Goal: Transaction & Acquisition: Book appointment/travel/reservation

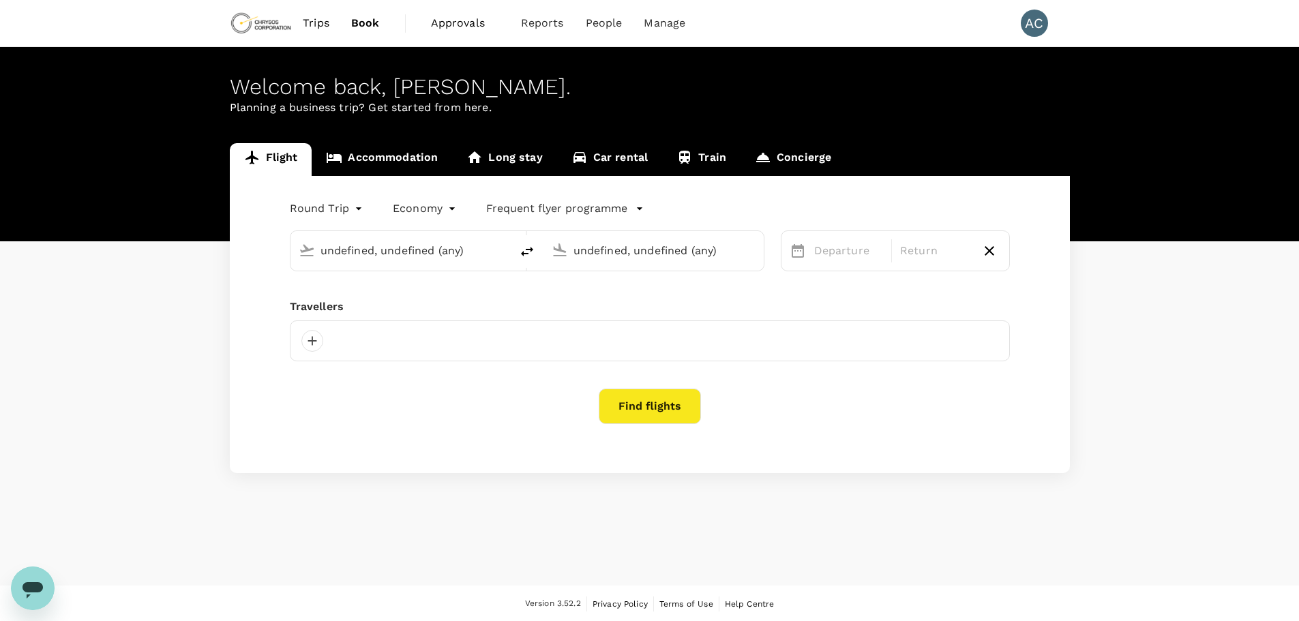
type input "Vancouver Intl (YVR)"
type input "Calgary Intl (YYC)"
click at [425, 249] on input "text" at bounding box center [401, 250] width 162 height 21
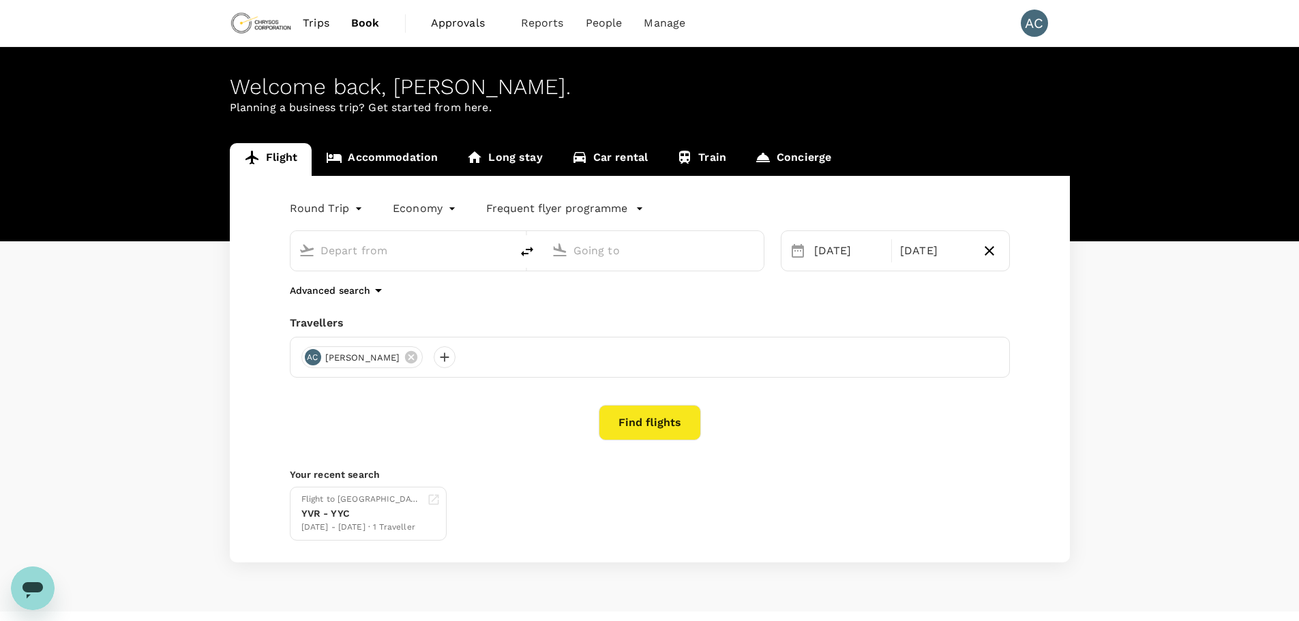
type input "Vancouver Intl (YVR)"
type input "Calgary Intl (YYC)"
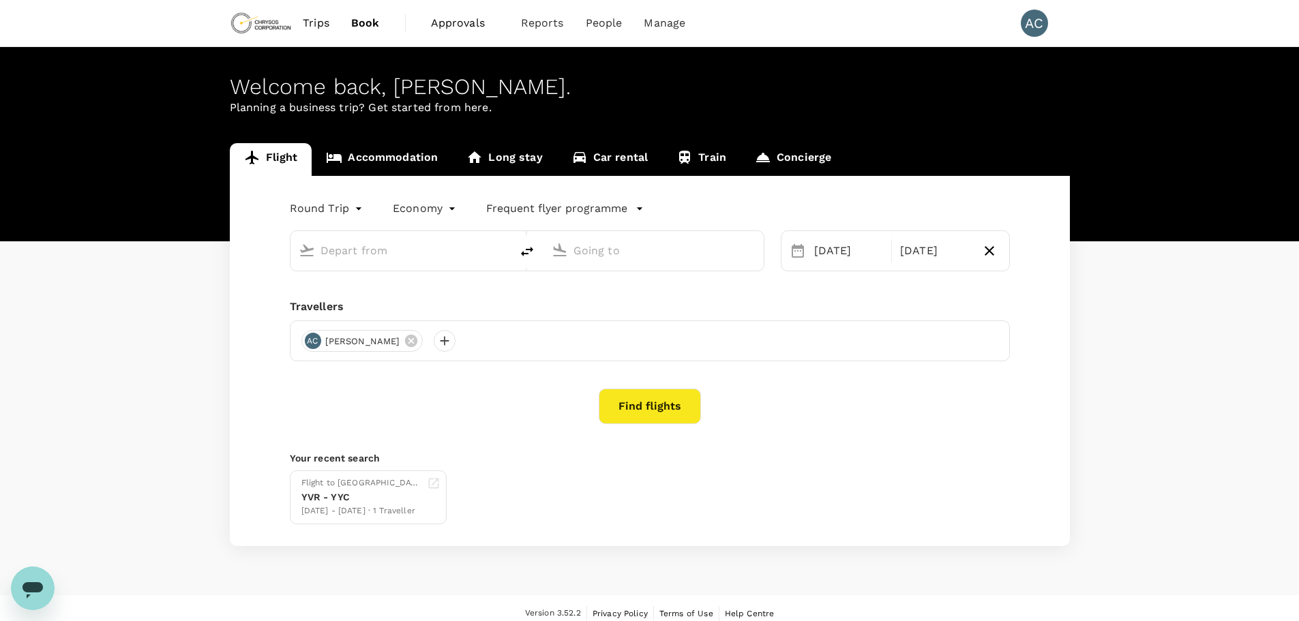
type input "Vancouver Intl (YVR)"
type input "Calgary Intl (YYC)"
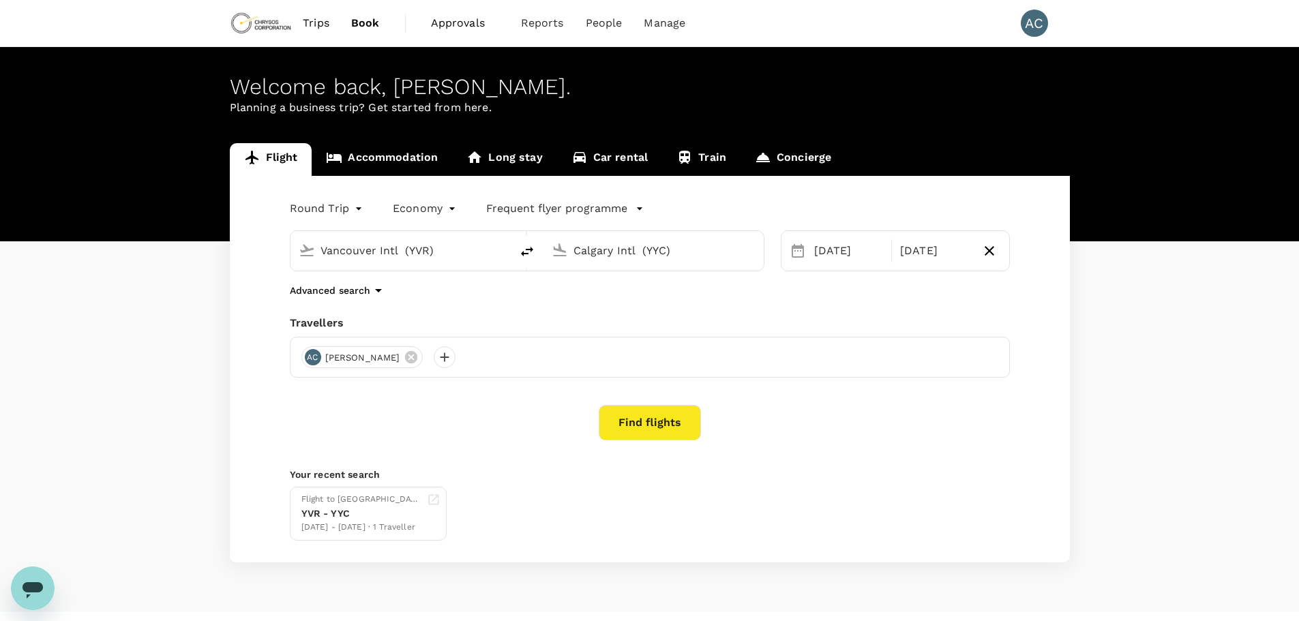
click at [662, 424] on button "Find flights" at bounding box center [649, 422] width 102 height 35
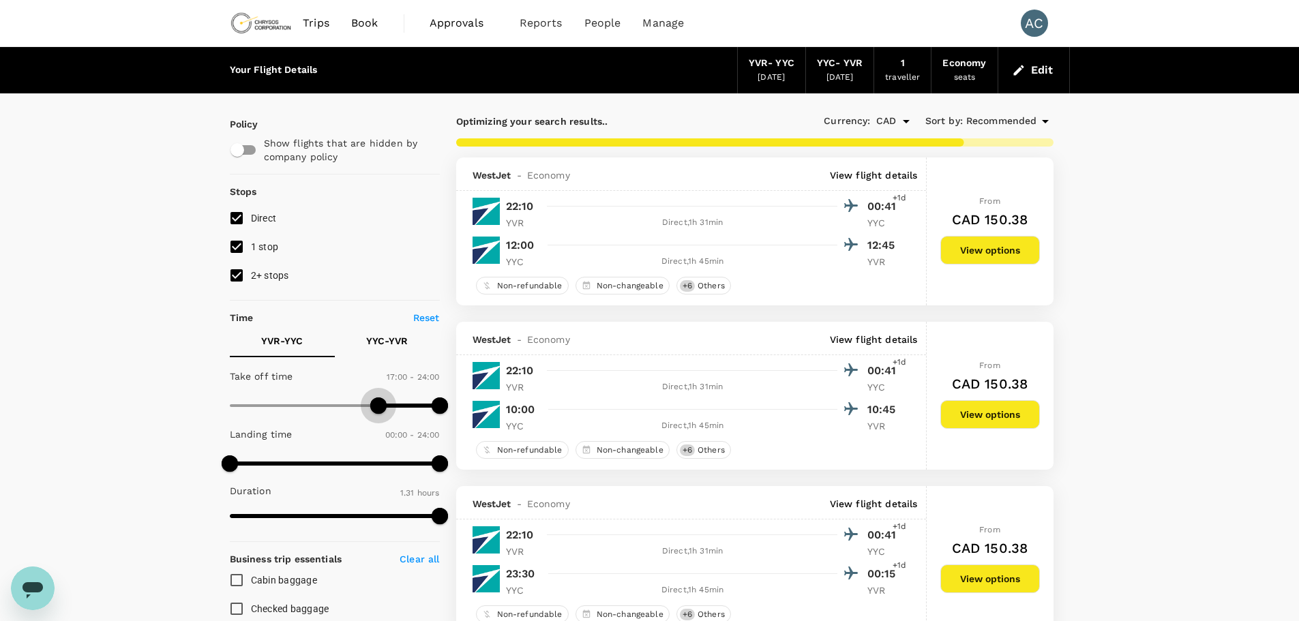
type input "1050"
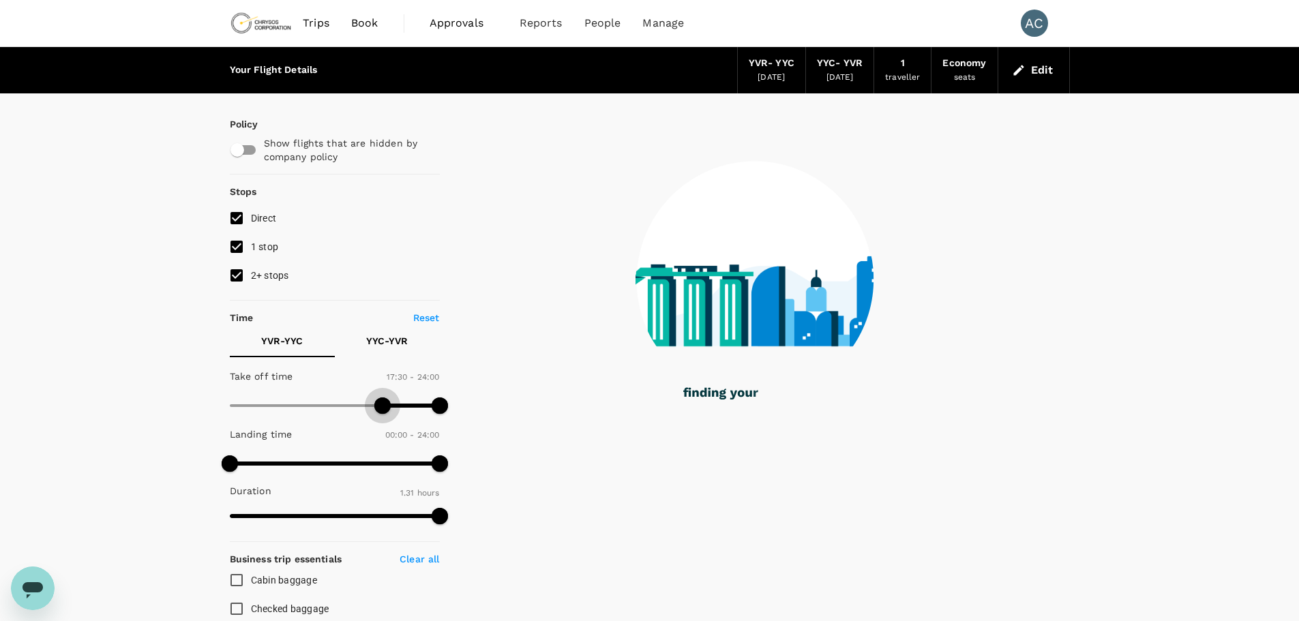
drag, startPoint x: 232, startPoint y: 409, endPoint x: 382, endPoint y: 413, distance: 150.0
click at [382, 413] on span at bounding box center [382, 405] width 16 height 16
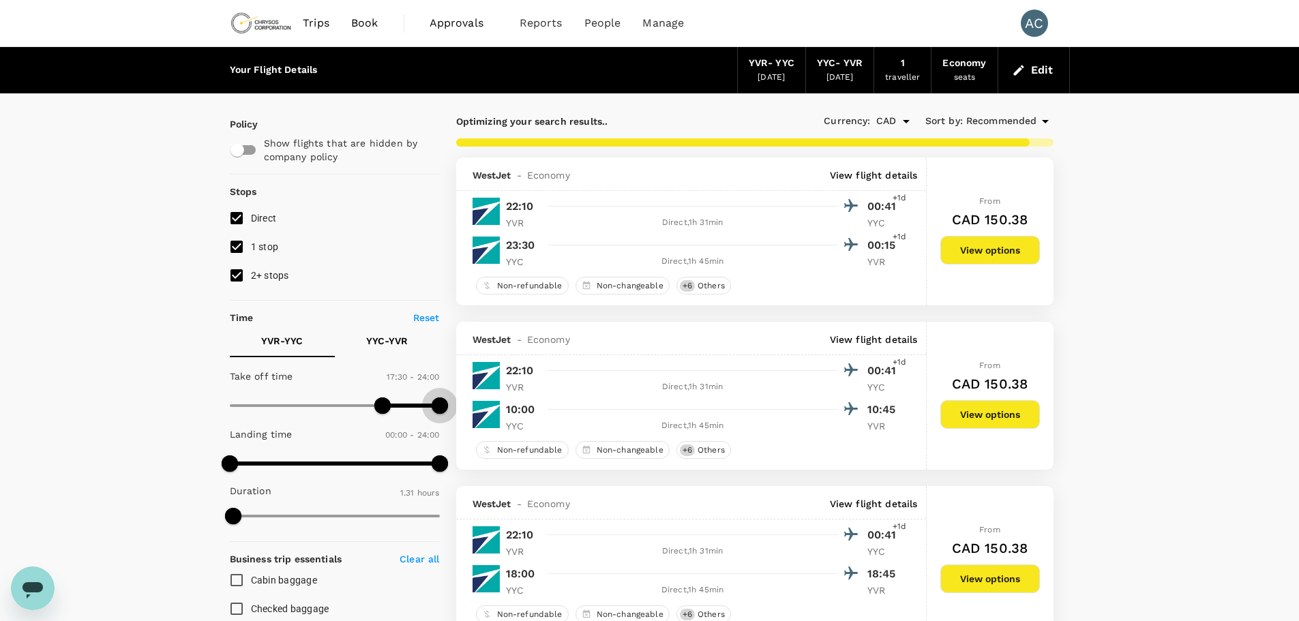
type input "1380"
drag, startPoint x: 440, startPoint y: 404, endPoint x: 431, endPoint y: 406, distance: 9.1
click at [431, 406] on span at bounding box center [431, 405] width 16 height 16
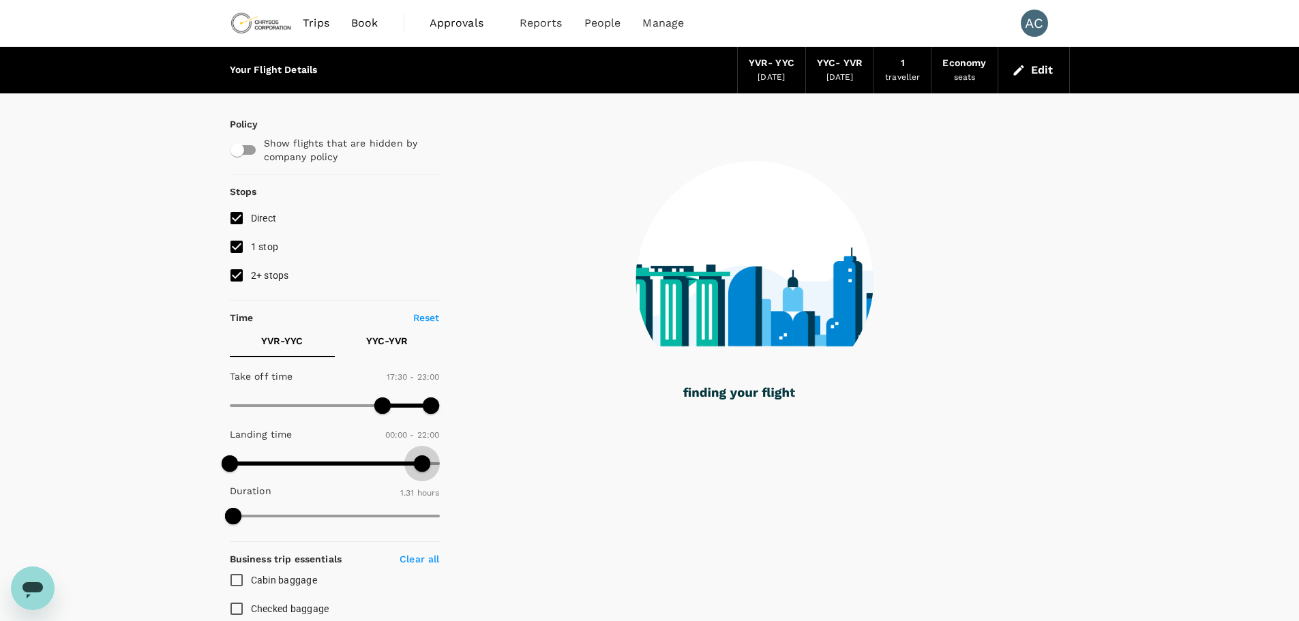
type input "1290"
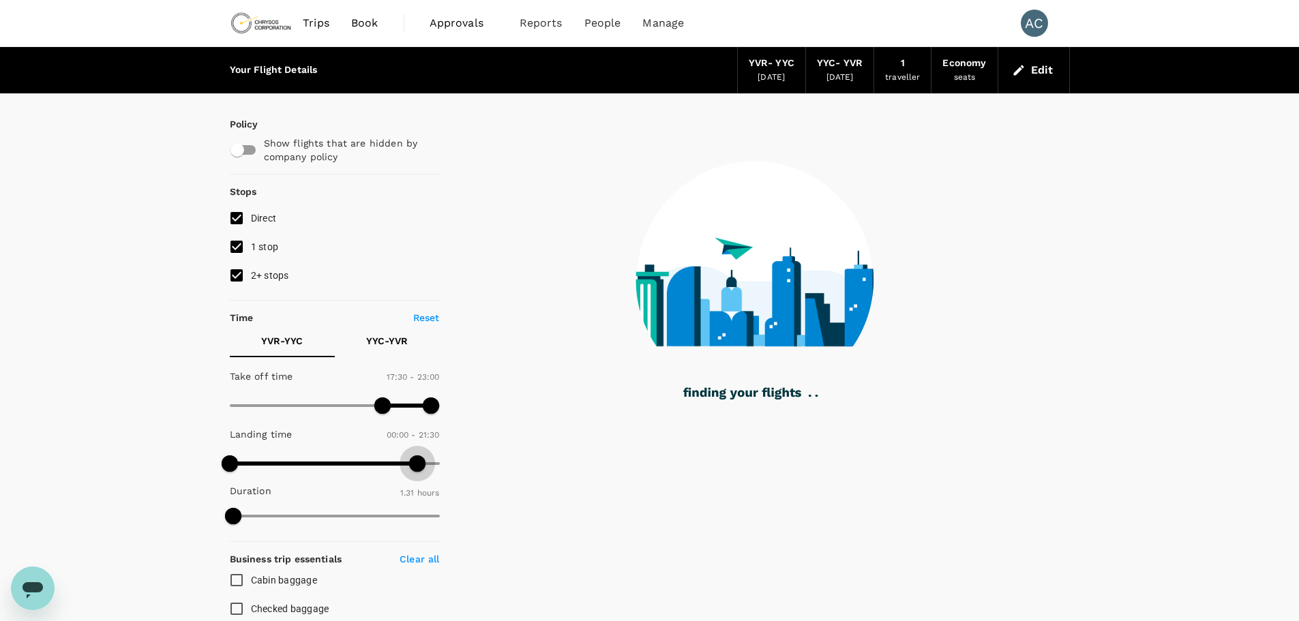
drag, startPoint x: 444, startPoint y: 456, endPoint x: 416, endPoint y: 457, distance: 28.0
click at [416, 457] on span at bounding box center [417, 463] width 16 height 16
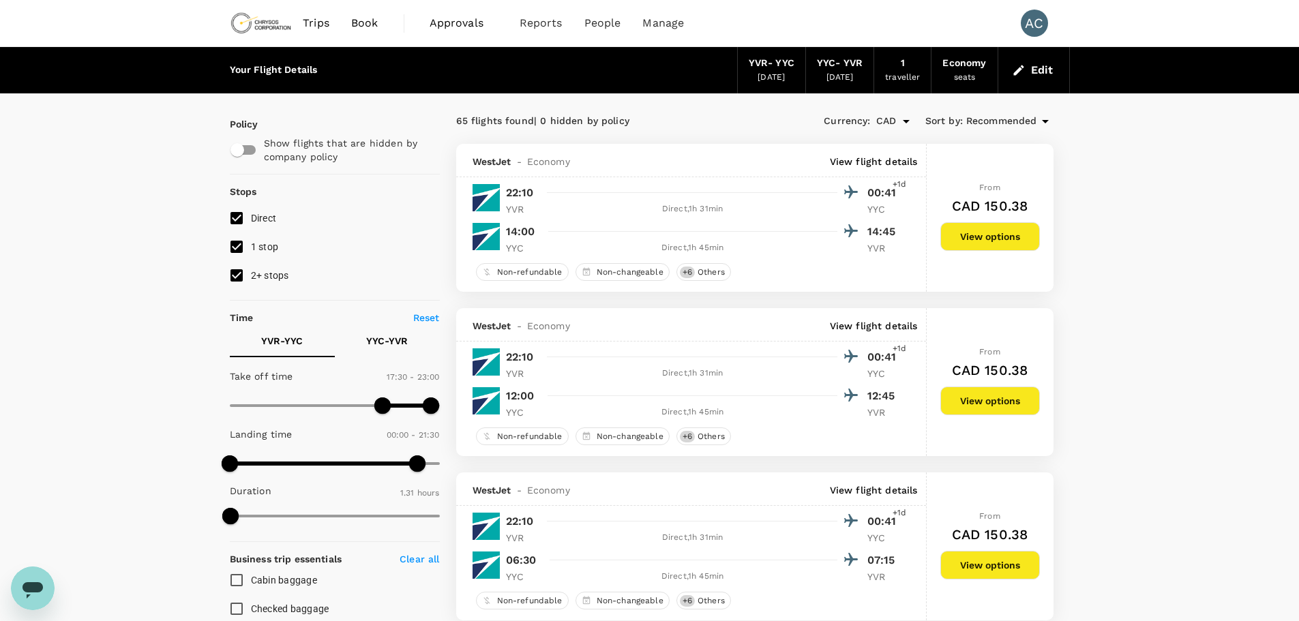
drag, startPoint x: 231, startPoint y: 275, endPoint x: 233, endPoint y: 261, distance: 13.8
click at [232, 275] on input "2+ stops" at bounding box center [236, 275] width 29 height 29
checkbox input "false"
click at [237, 249] on input "1 stop" at bounding box center [236, 246] width 29 height 29
checkbox input "false"
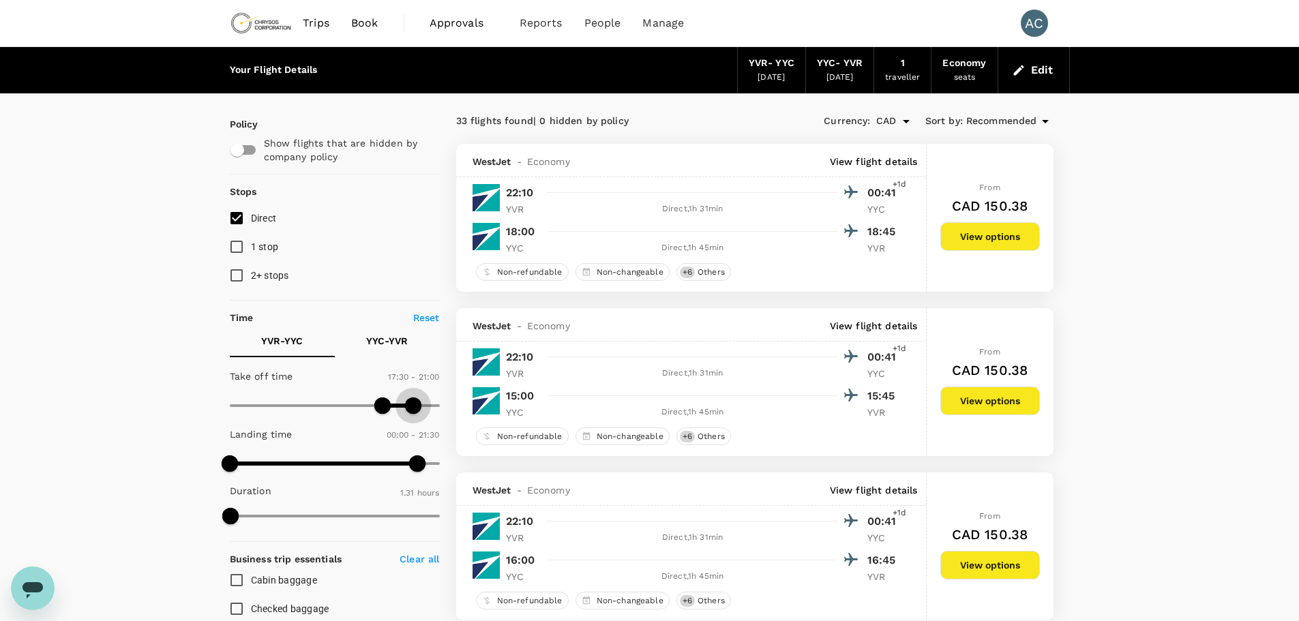
type input "1230"
drag, startPoint x: 433, startPoint y: 406, endPoint x: 409, endPoint y: 405, distance: 23.9
click at [409, 405] on span at bounding box center [409, 405] width 16 height 16
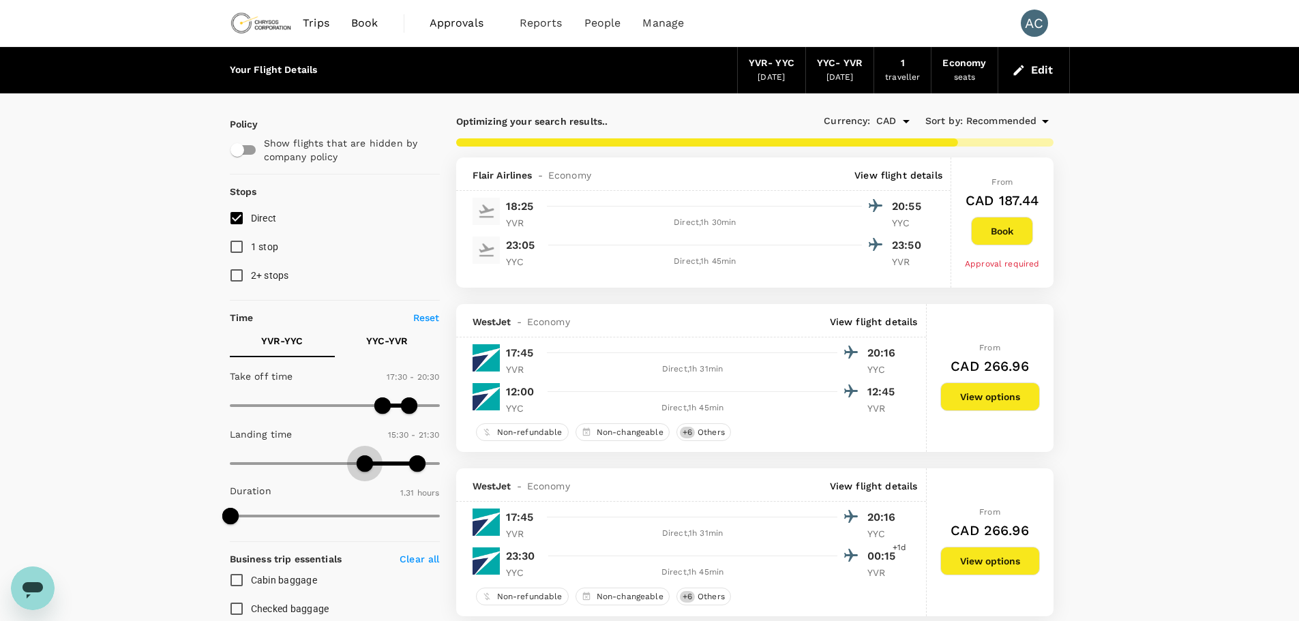
type input "1020"
drag, startPoint x: 230, startPoint y: 466, endPoint x: 378, endPoint y: 464, distance: 147.3
click at [378, 464] on span at bounding box center [378, 463] width 16 height 16
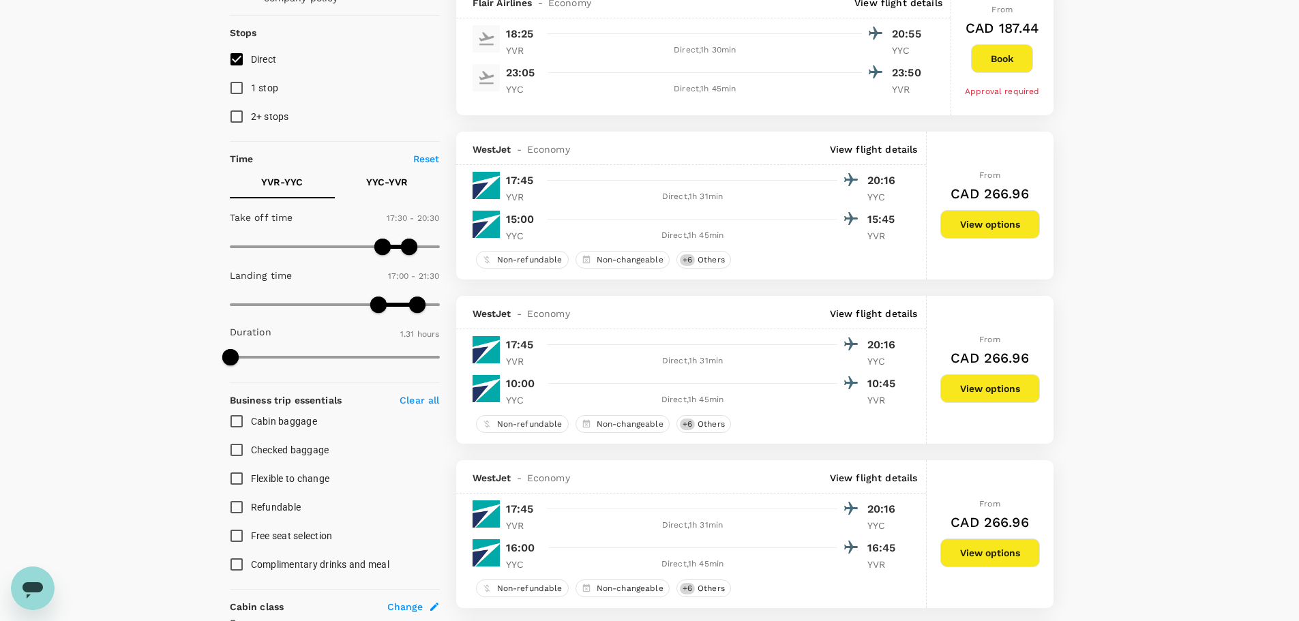
scroll to position [136, 0]
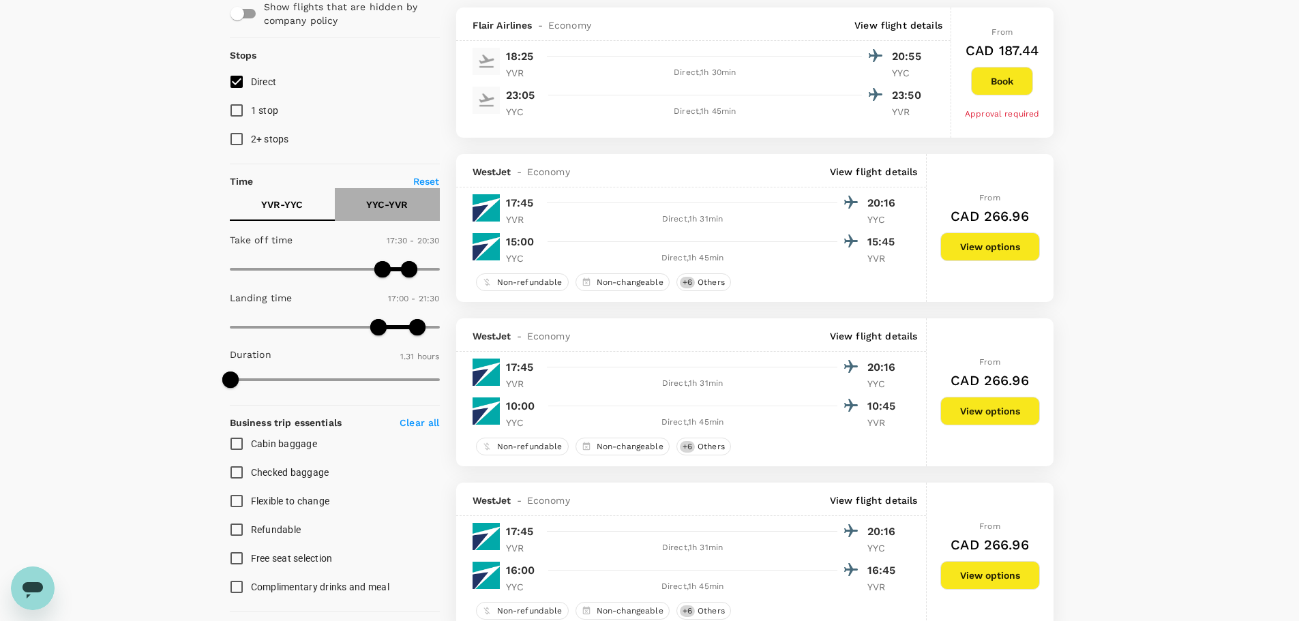
click at [389, 198] on p "YYC - YVR" at bounding box center [387, 205] width 42 height 14
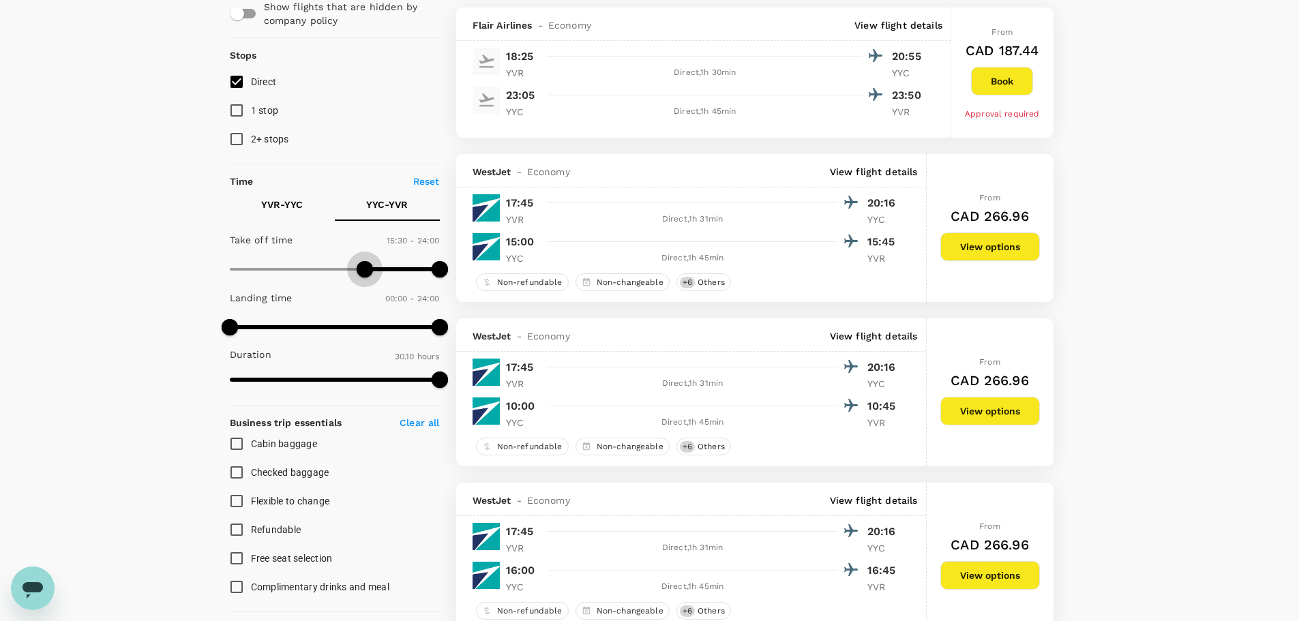
drag, startPoint x: 232, startPoint y: 272, endPoint x: 367, endPoint y: 277, distance: 135.1
click at [367, 277] on span at bounding box center [364, 269] width 16 height 16
type input "1020"
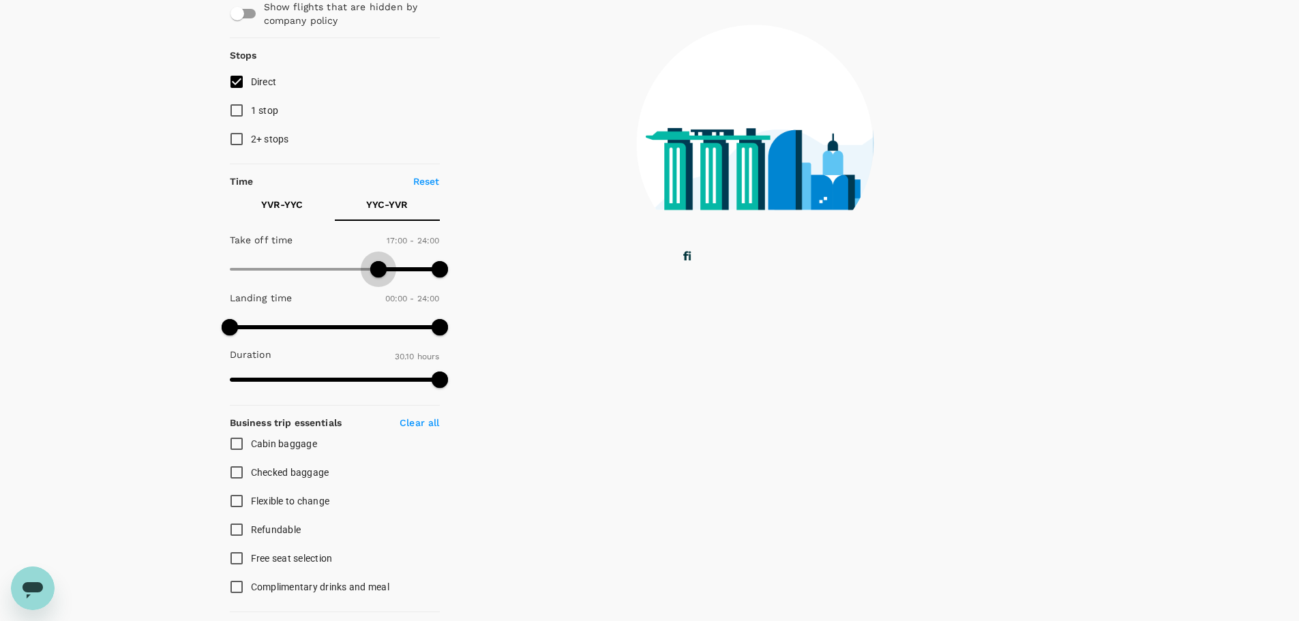
drag, startPoint x: 366, startPoint y: 264, endPoint x: 380, endPoint y: 267, distance: 13.9
click at [380, 267] on span at bounding box center [378, 269] width 16 height 16
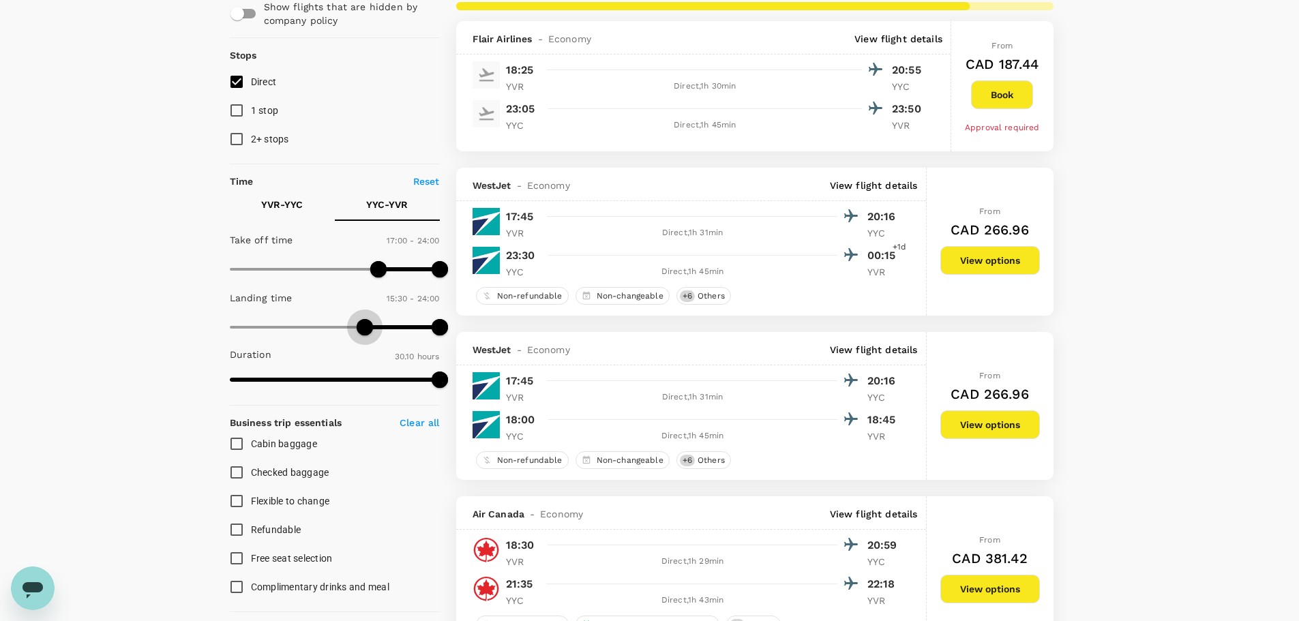
type input "960"
drag, startPoint x: 233, startPoint y: 326, endPoint x: 375, endPoint y: 341, distance: 142.6
click at [370, 335] on span at bounding box center [369, 327] width 16 height 16
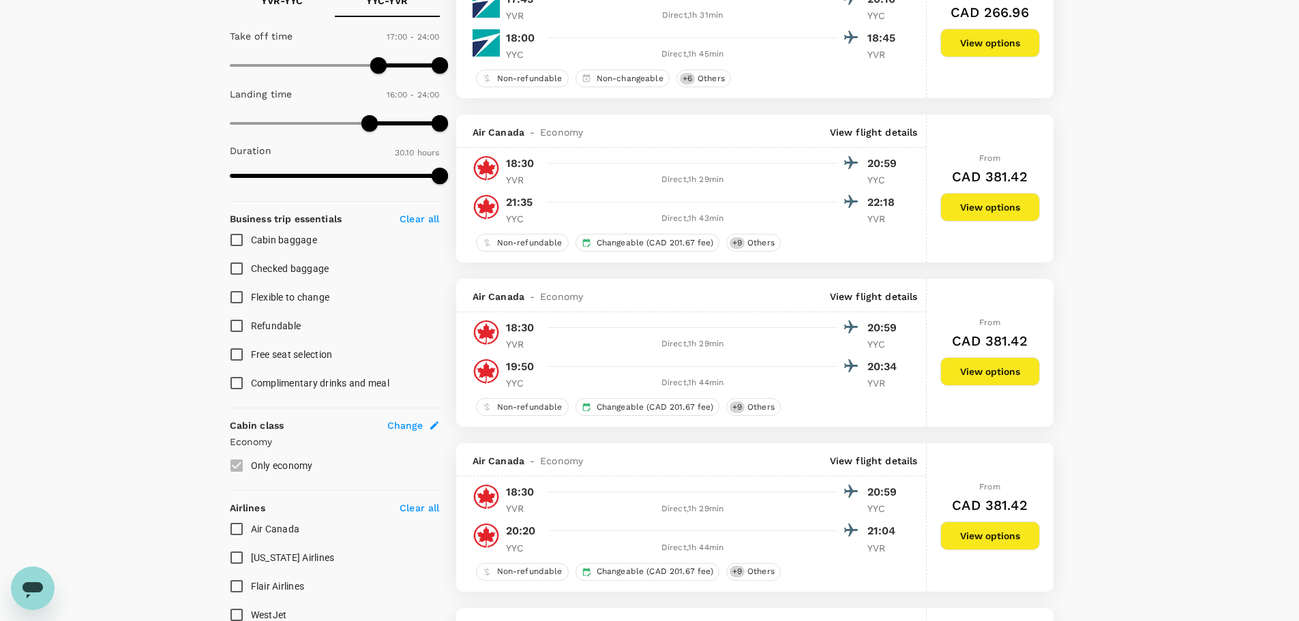
scroll to position [341, 0]
click at [1003, 375] on button "View options" at bounding box center [990, 370] width 100 height 29
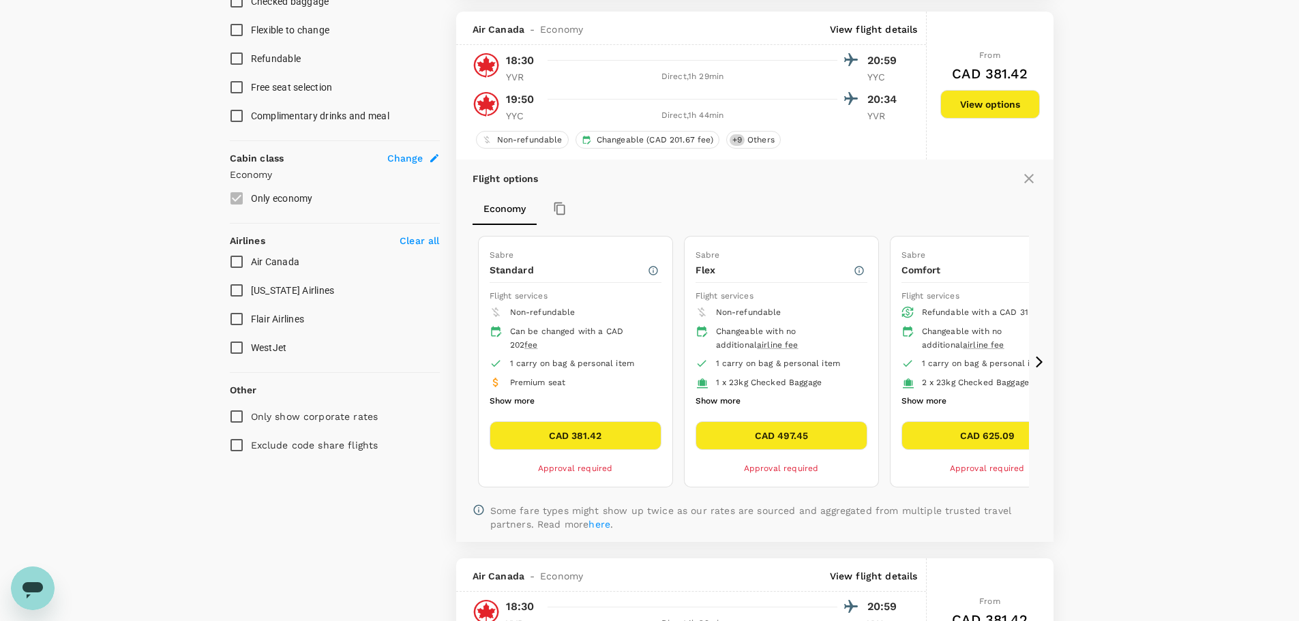
scroll to position [619, 0]
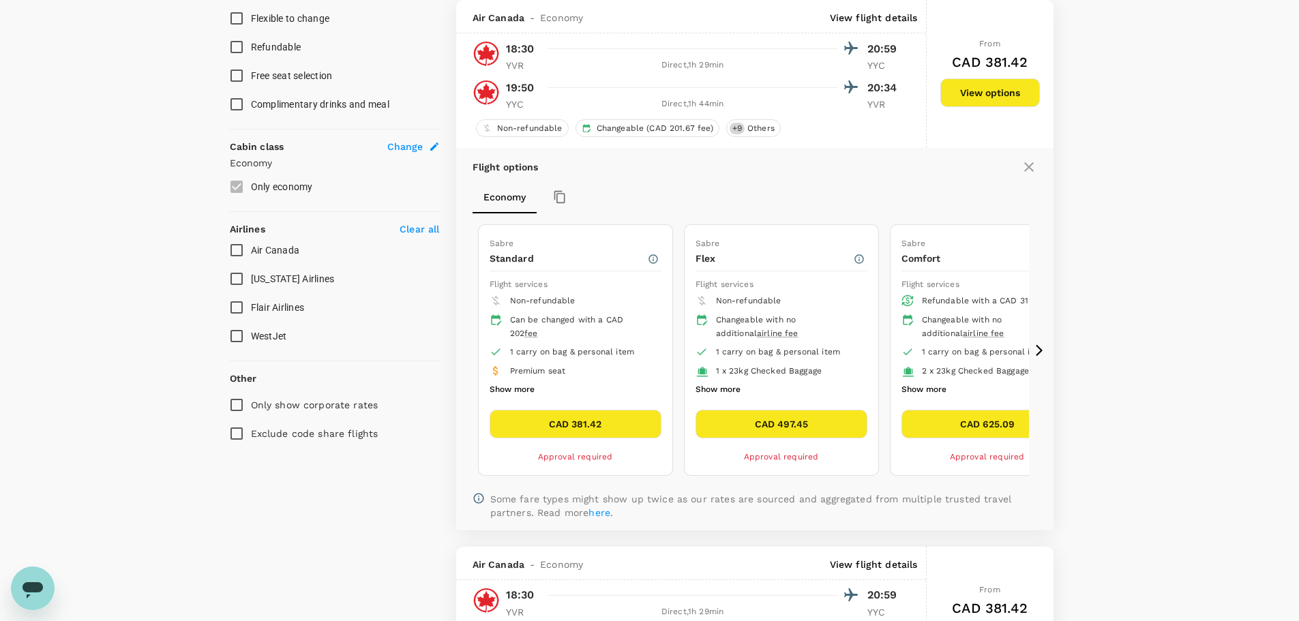
click at [524, 383] on button "Show more" at bounding box center [511, 390] width 45 height 18
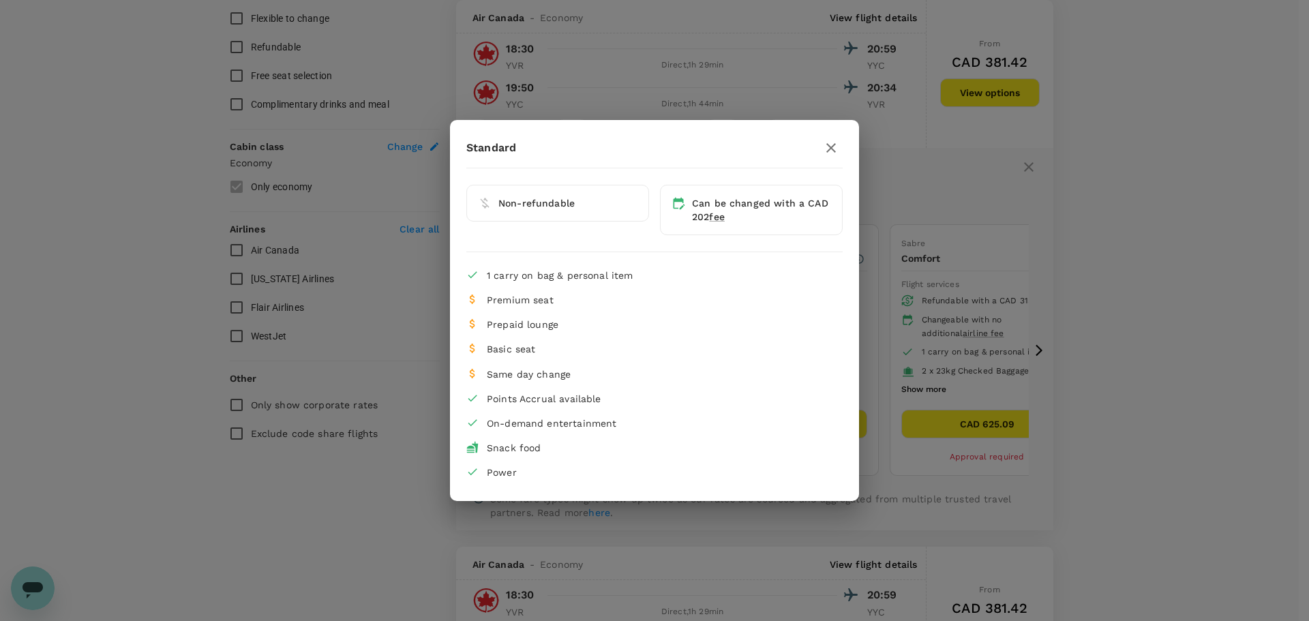
click at [825, 149] on icon "button" at bounding box center [831, 148] width 16 height 16
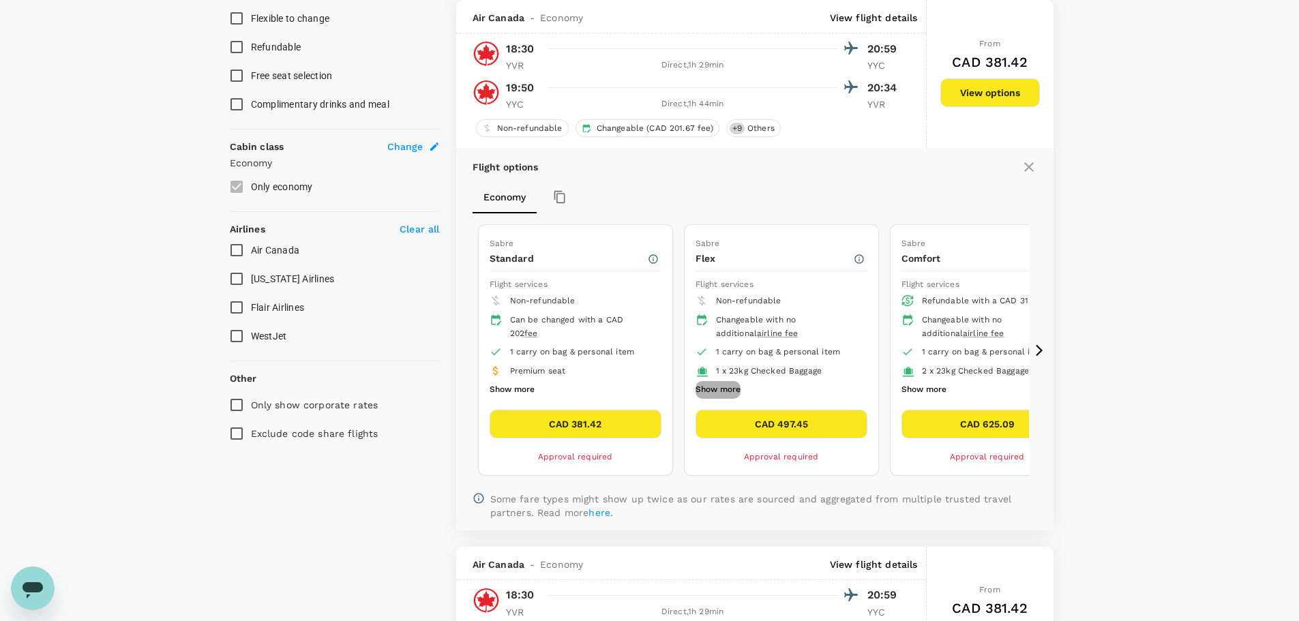
click at [723, 384] on button "Show more" at bounding box center [717, 390] width 45 height 18
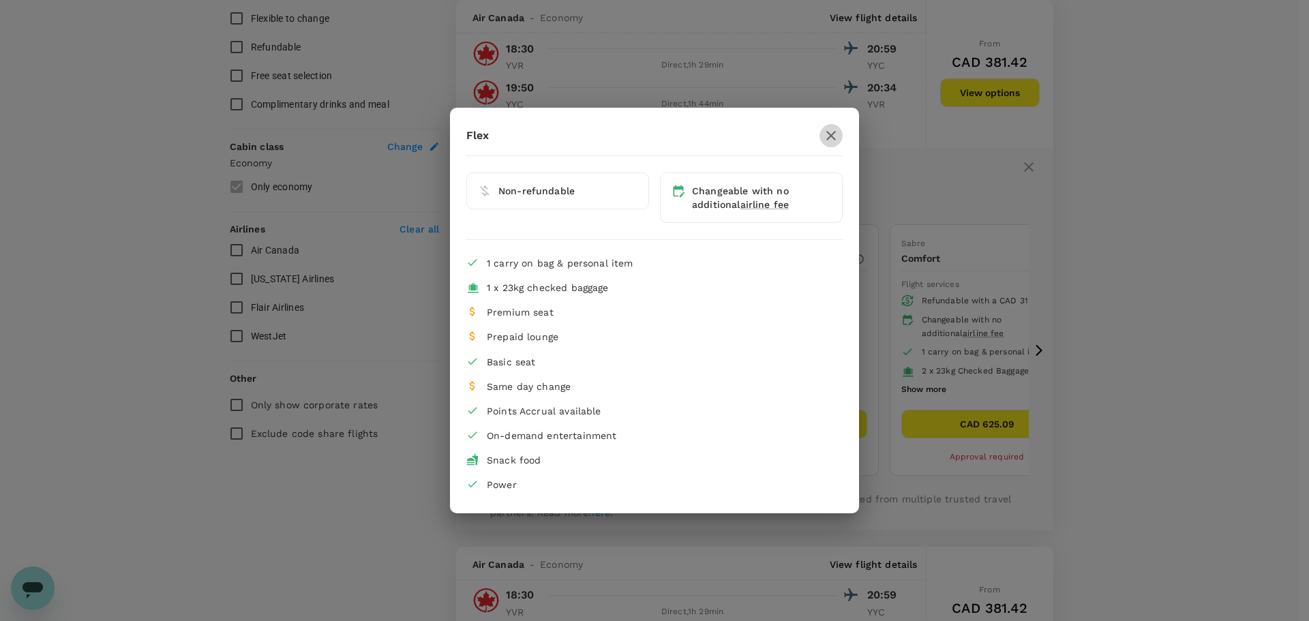
click at [832, 134] on icon "button" at bounding box center [831, 136] width 10 height 10
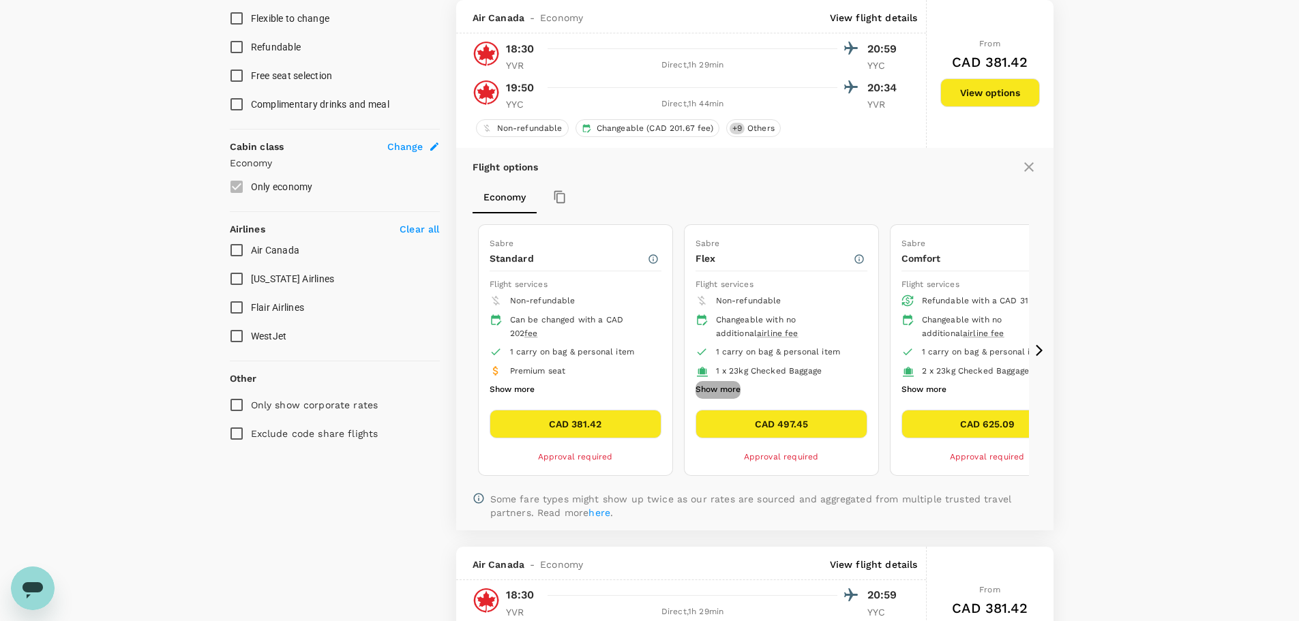
click at [707, 387] on button "Show more" at bounding box center [717, 390] width 45 height 18
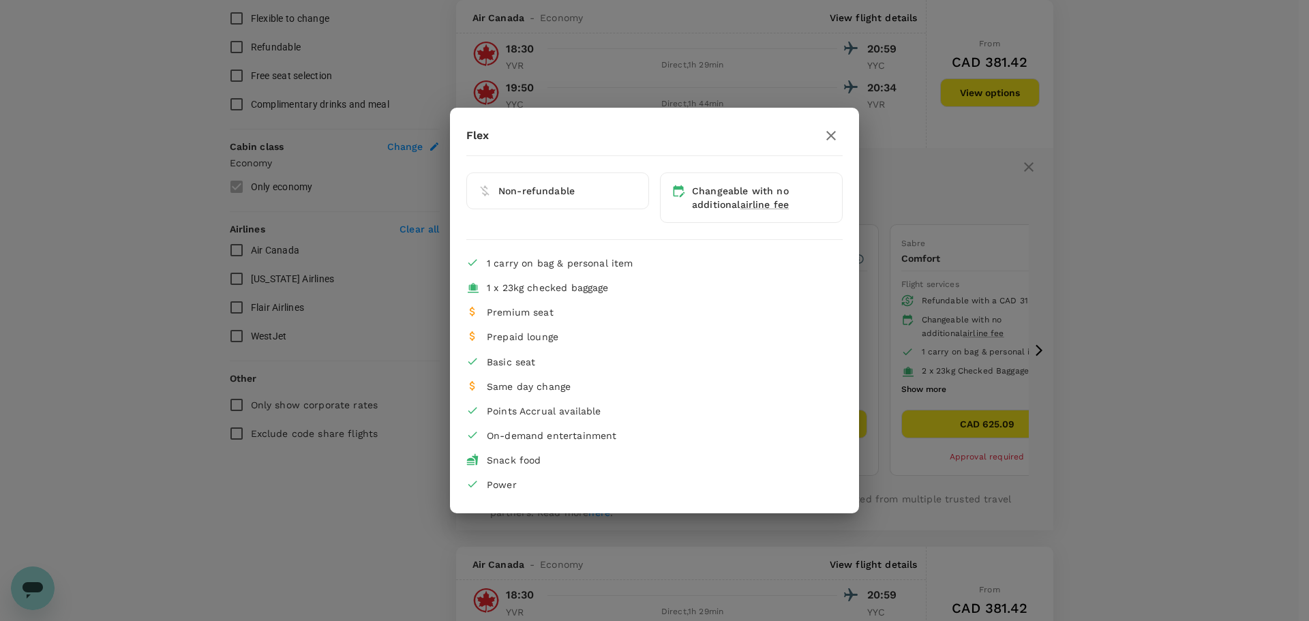
click at [832, 134] on icon "button" at bounding box center [831, 136] width 10 height 10
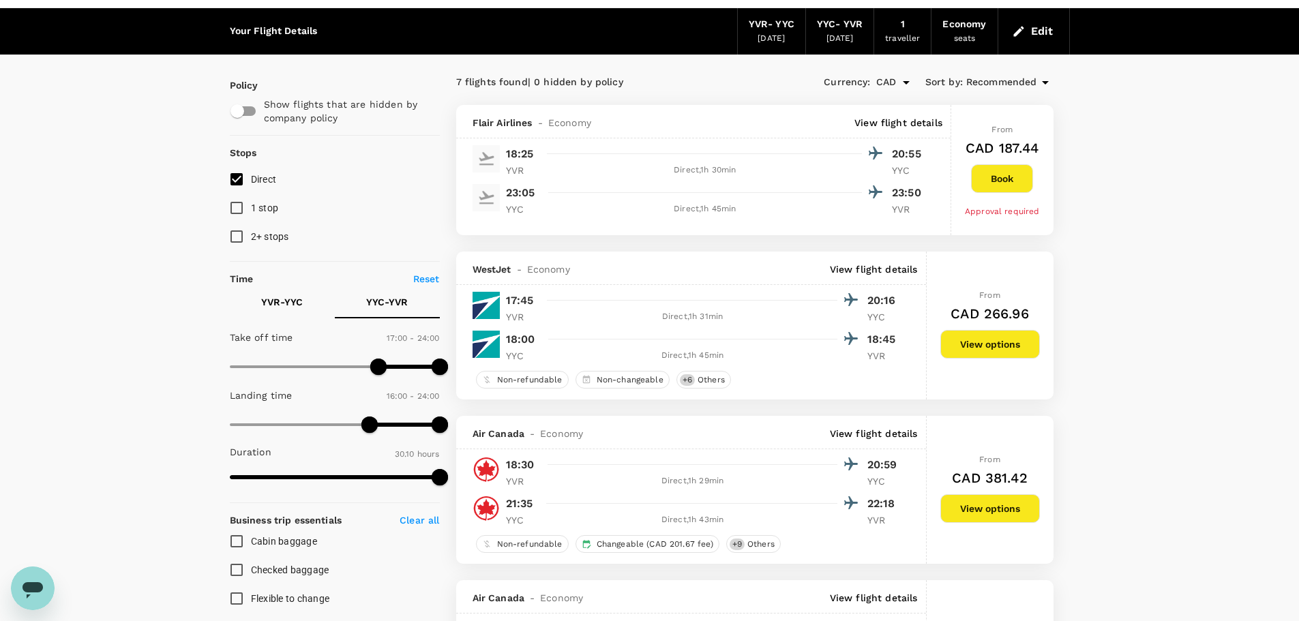
scroll to position [5, 0]
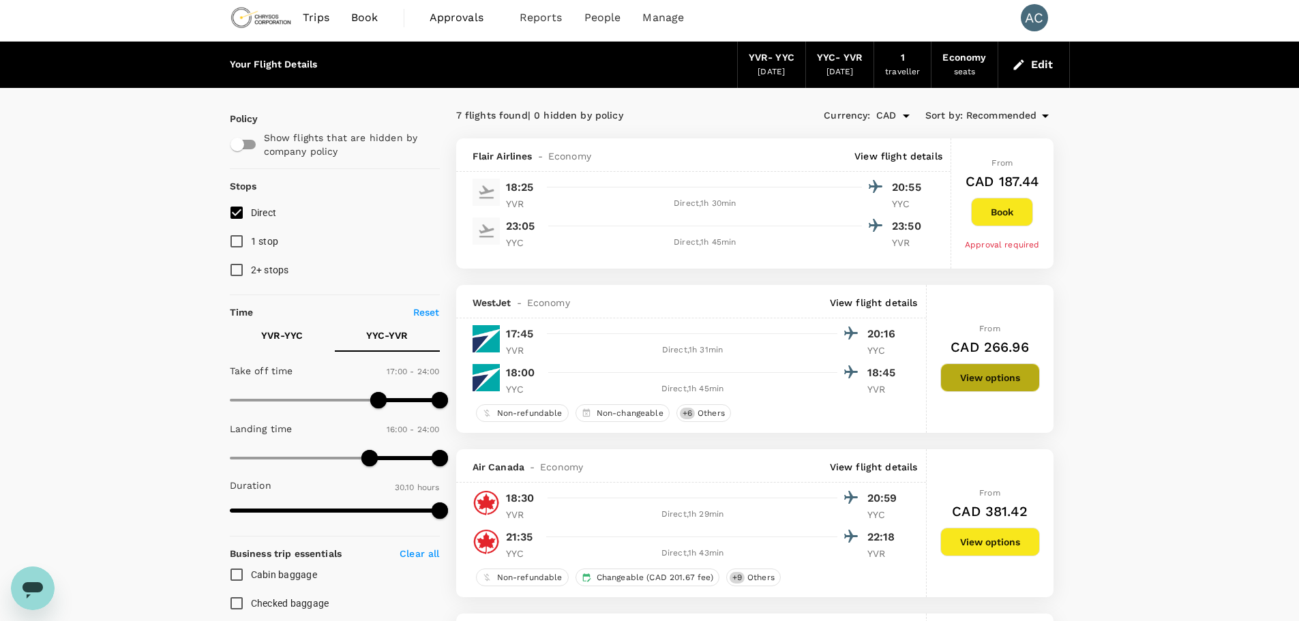
click at [1012, 382] on button "View options" at bounding box center [990, 377] width 100 height 29
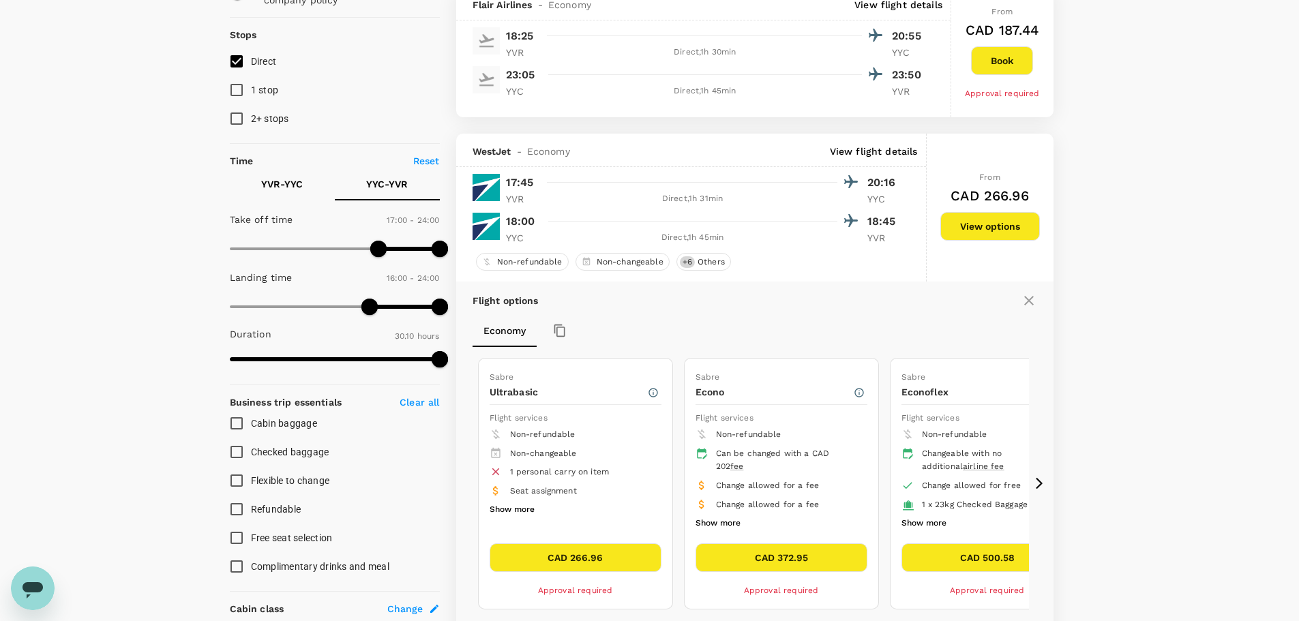
scroll to position [154, 0]
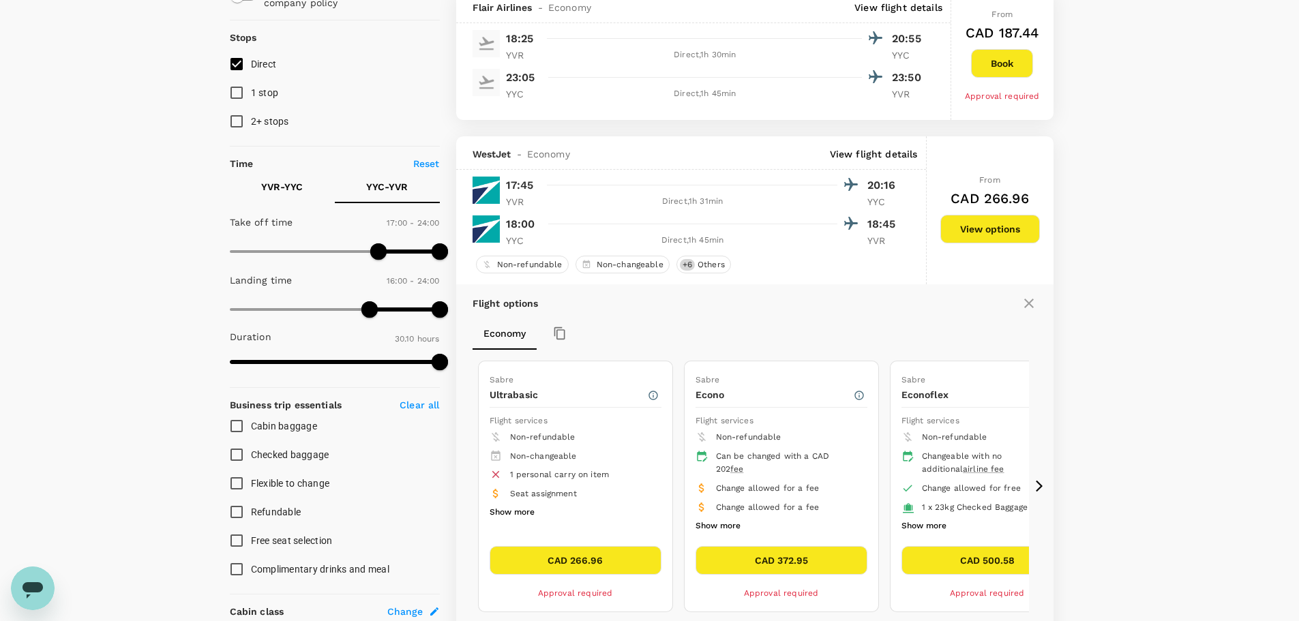
click at [1028, 299] on icon at bounding box center [1028, 303] width 16 height 16
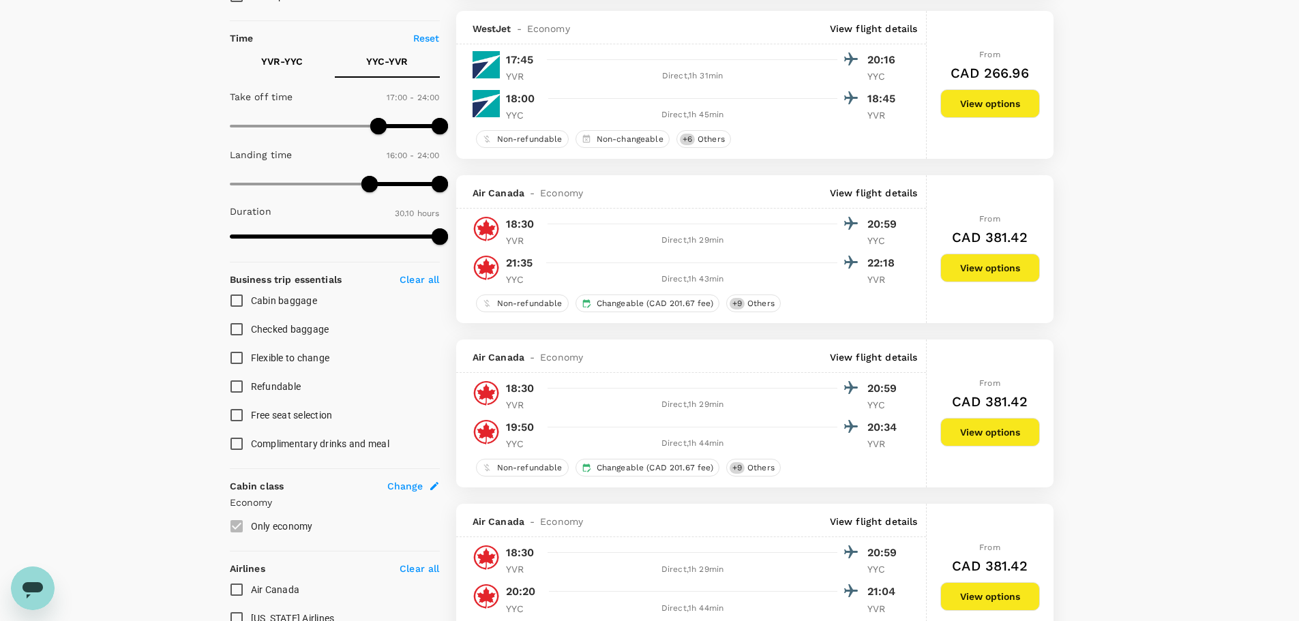
scroll to position [290, 0]
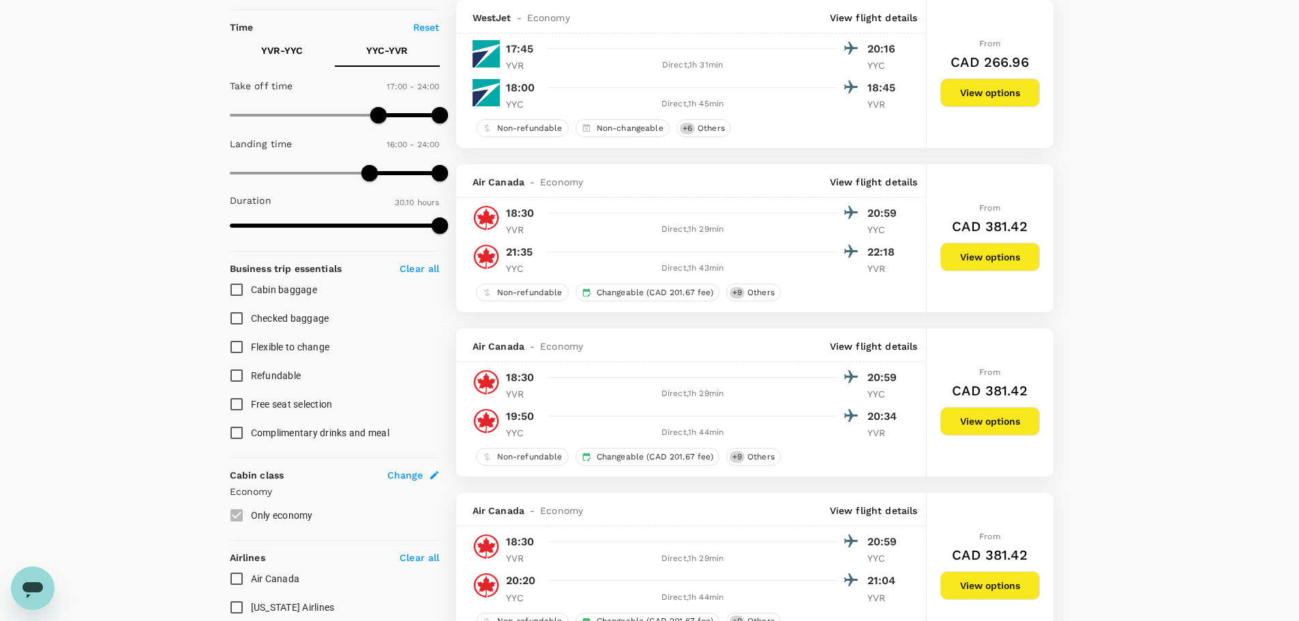
click at [978, 418] on button "View options" at bounding box center [990, 421] width 100 height 29
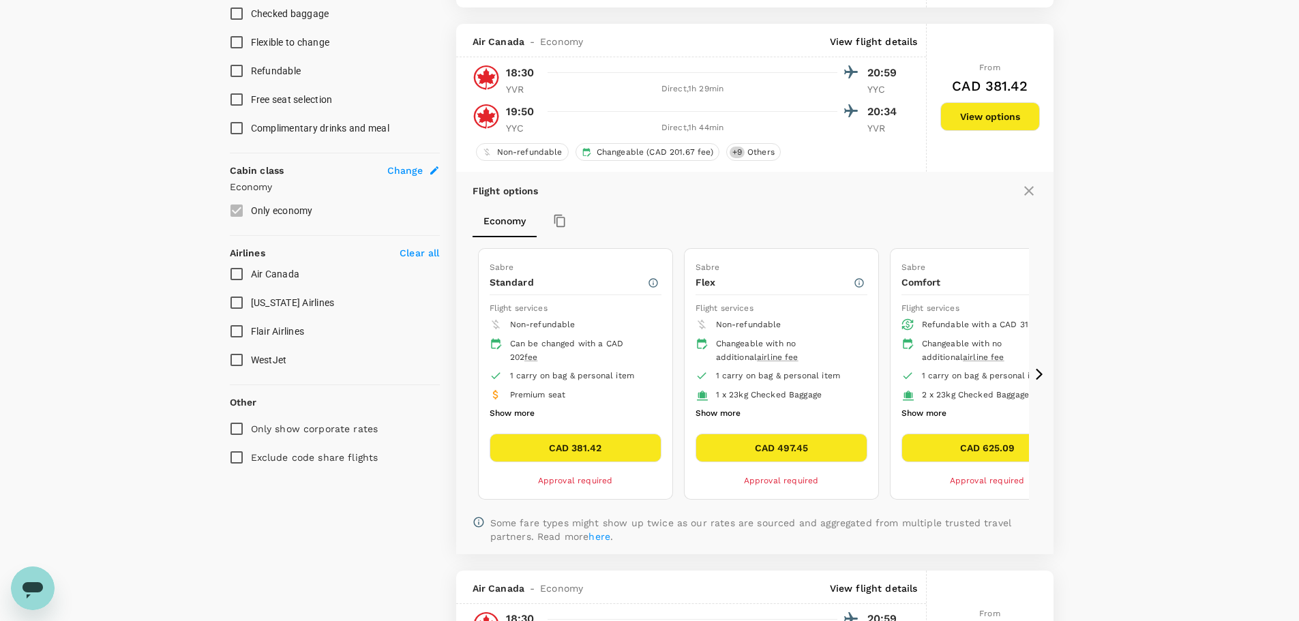
scroll to position [592, 0]
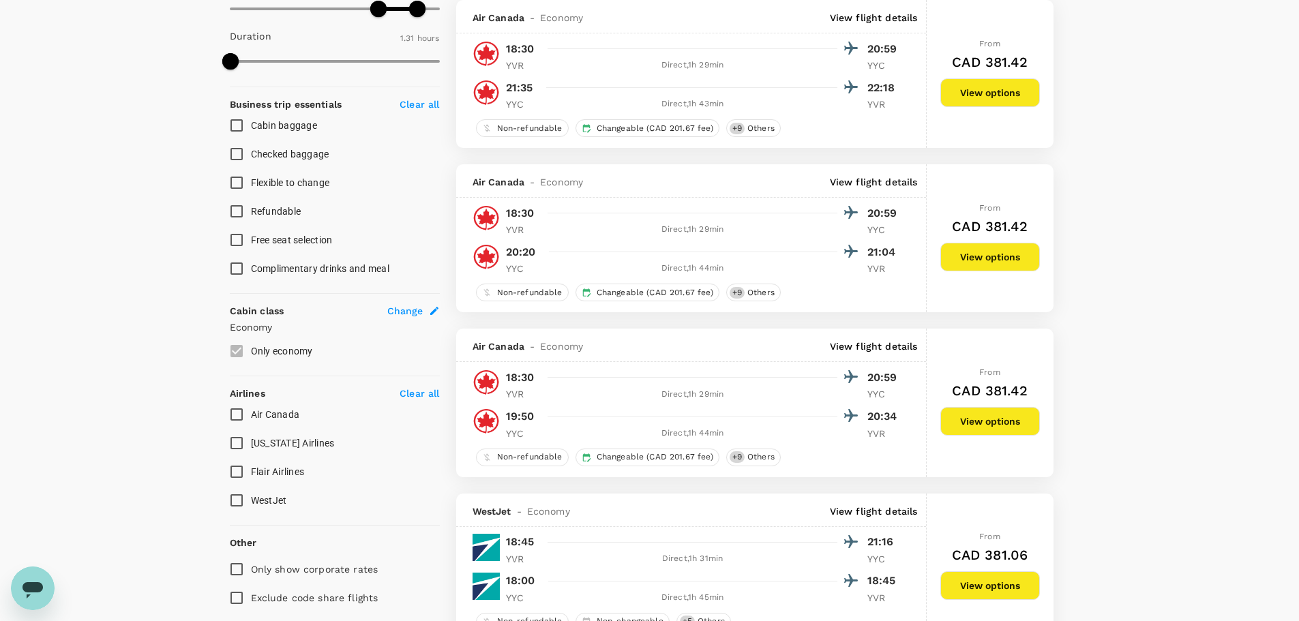
scroll to position [479, 0]
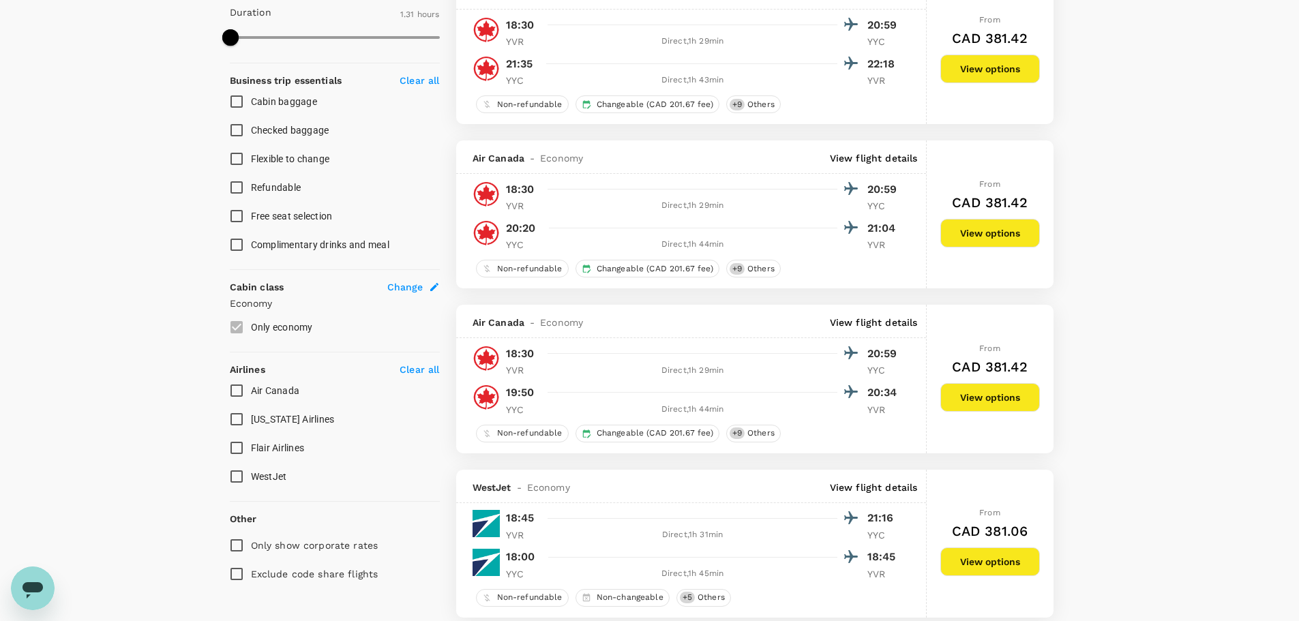
drag, startPoint x: 996, startPoint y: 395, endPoint x: 1014, endPoint y: 395, distance: 17.7
click at [996, 395] on button "View options" at bounding box center [990, 397] width 100 height 29
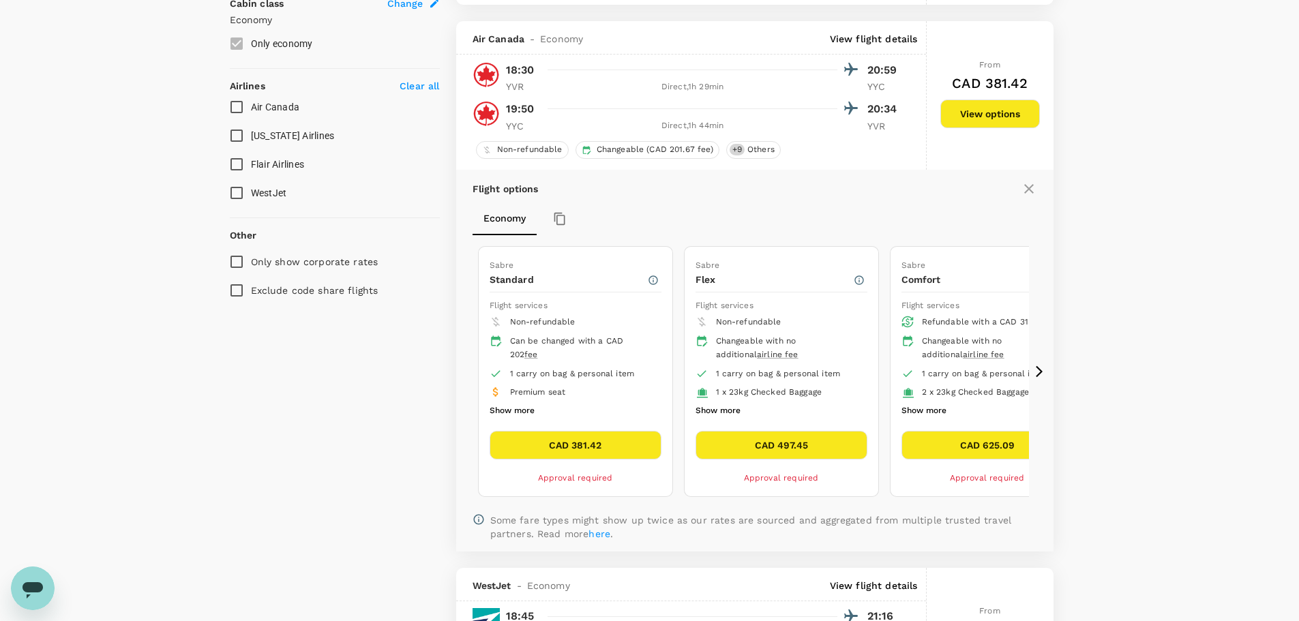
scroll to position [783, 0]
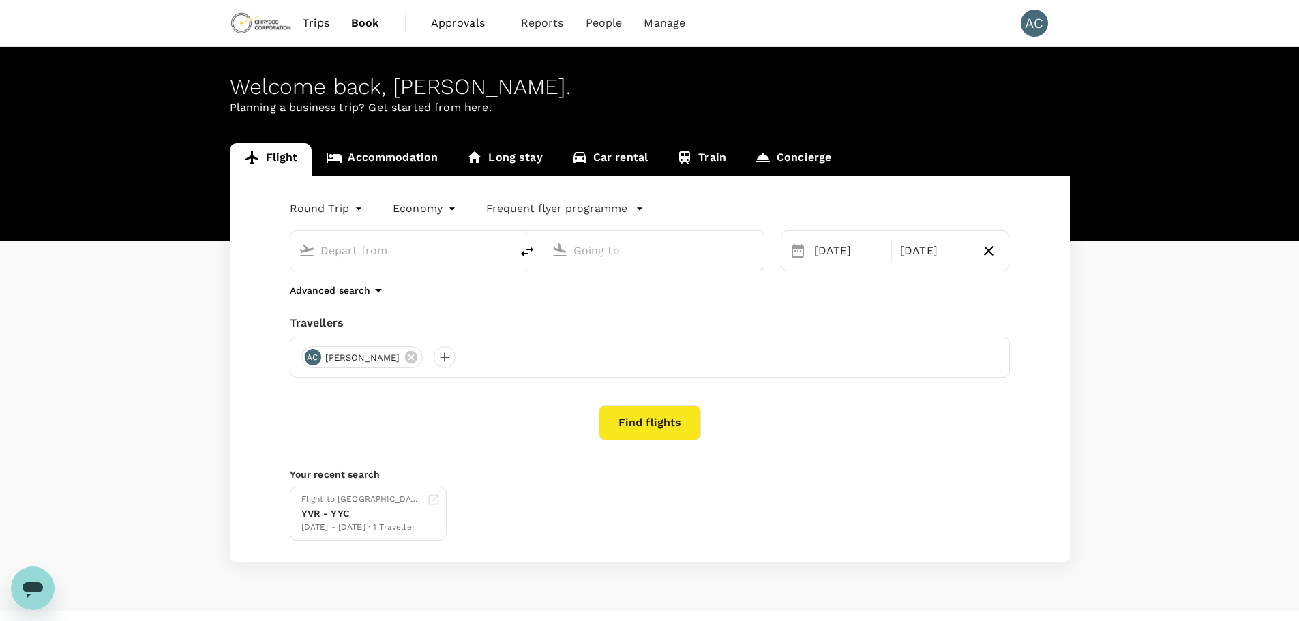
type input "Vancouver Intl (YVR)"
type input "Calgary Intl (YYC)"
click at [369, 162] on link "Accommodation" at bounding box center [382, 159] width 140 height 33
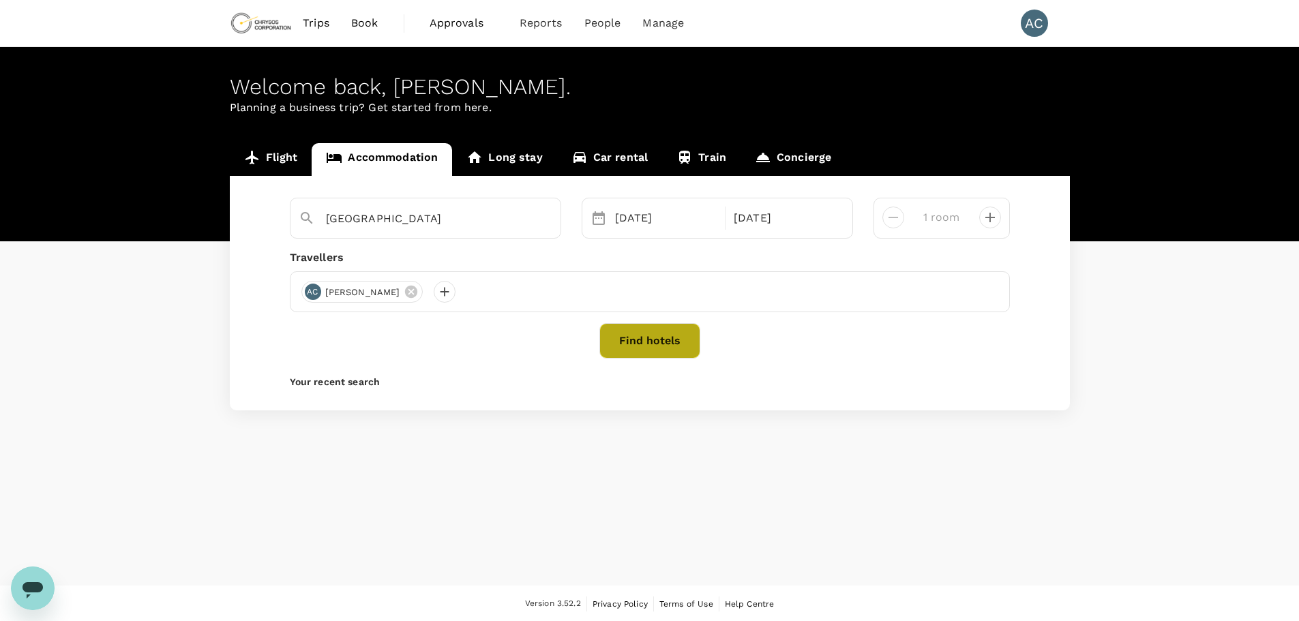
click at [643, 341] on button "Find hotels" at bounding box center [649, 340] width 101 height 35
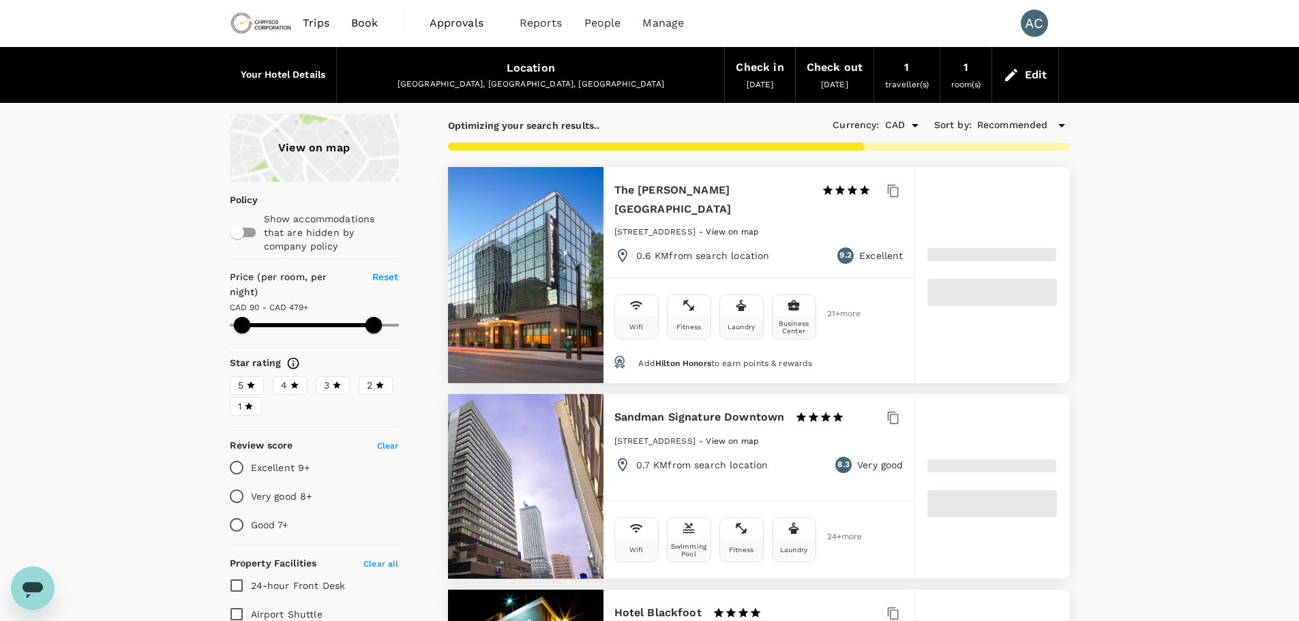
type input "520.19"
type input "57.19"
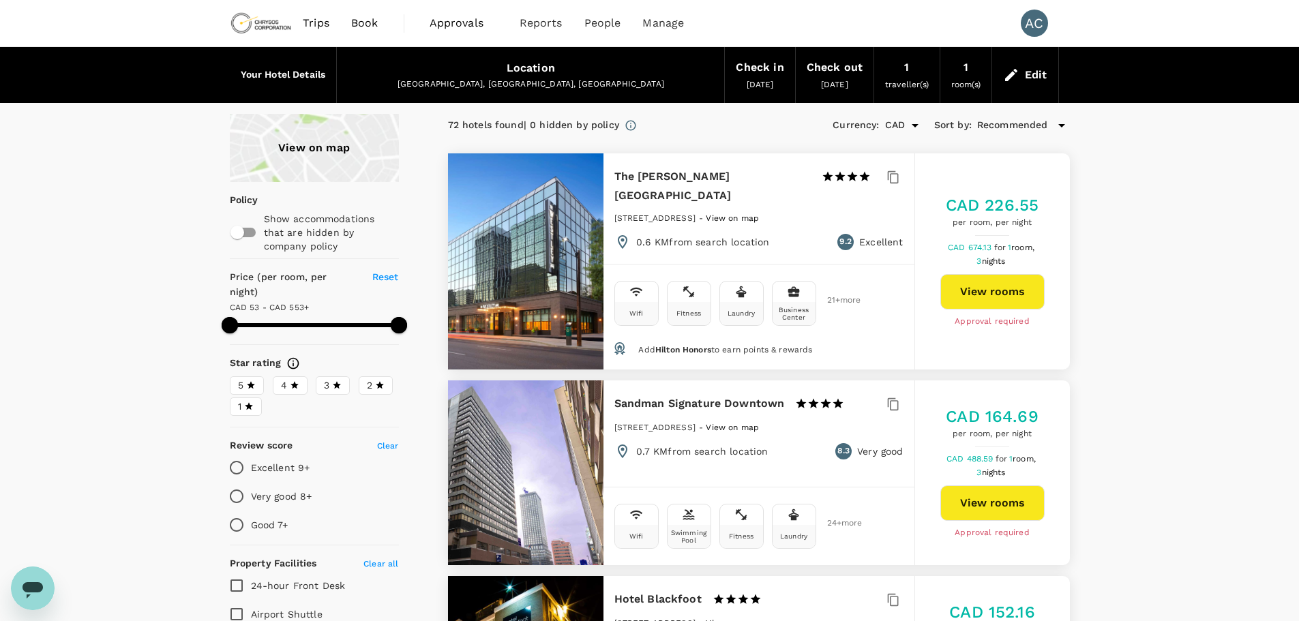
click at [323, 157] on div "View on map" at bounding box center [314, 148] width 169 height 68
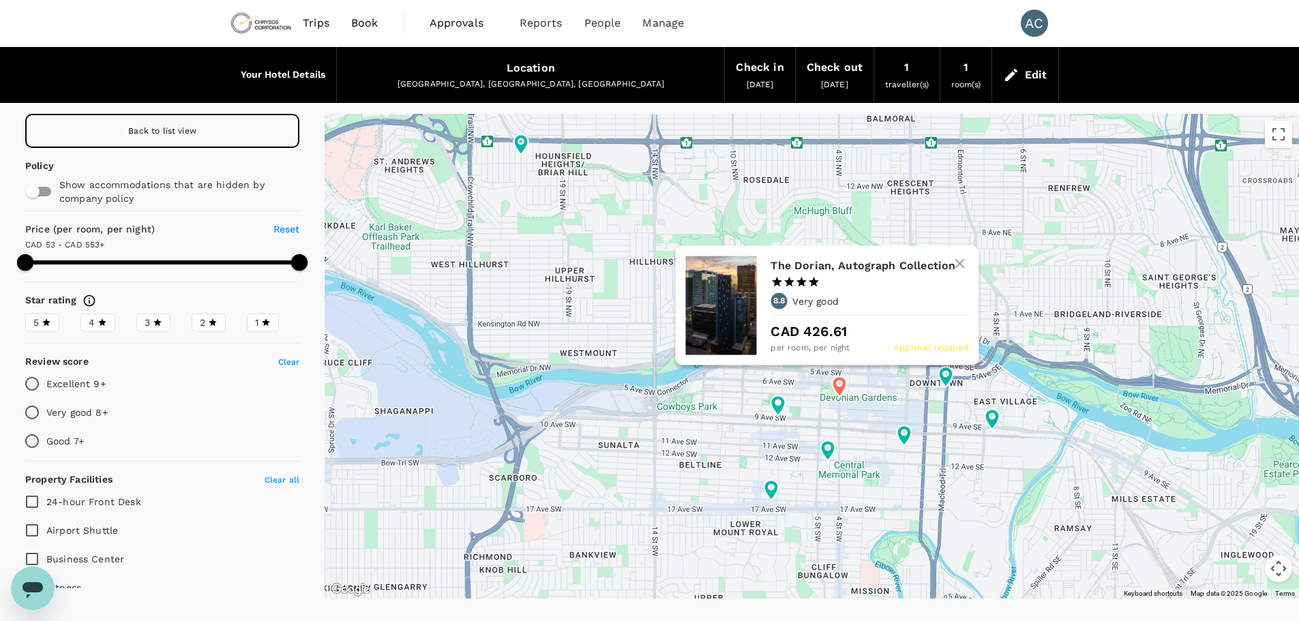
type input "599.19"
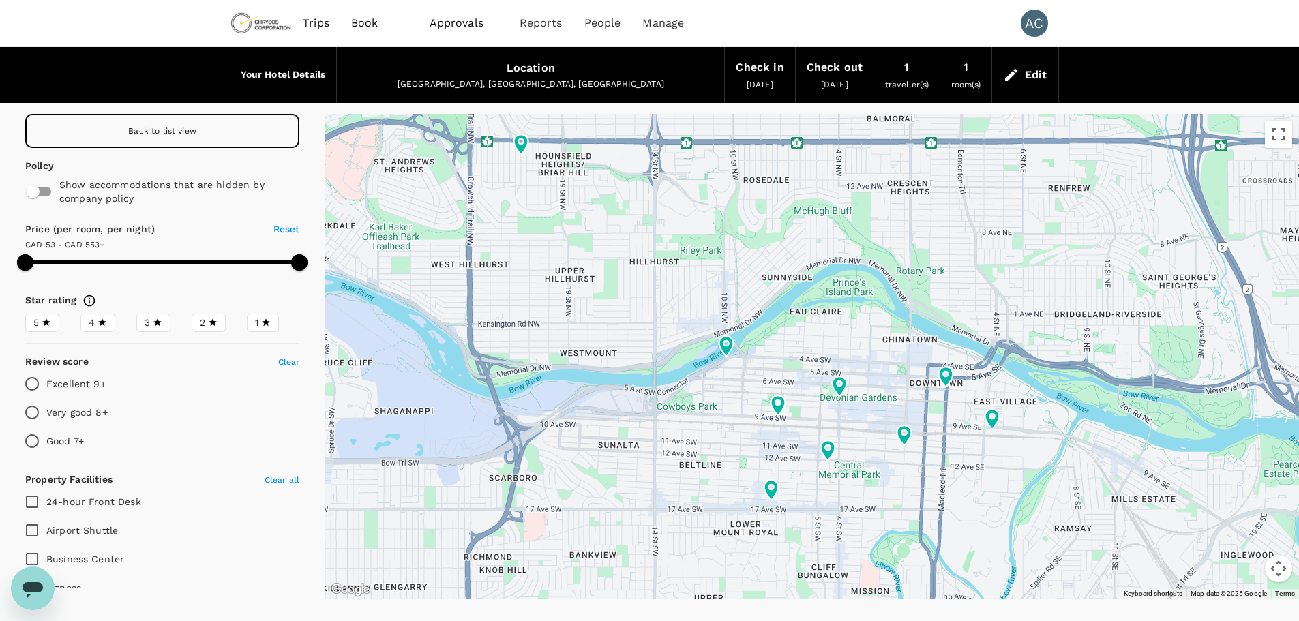
click at [34, 192] on input "checkbox" at bounding box center [33, 192] width 78 height 26
checkbox input "true"
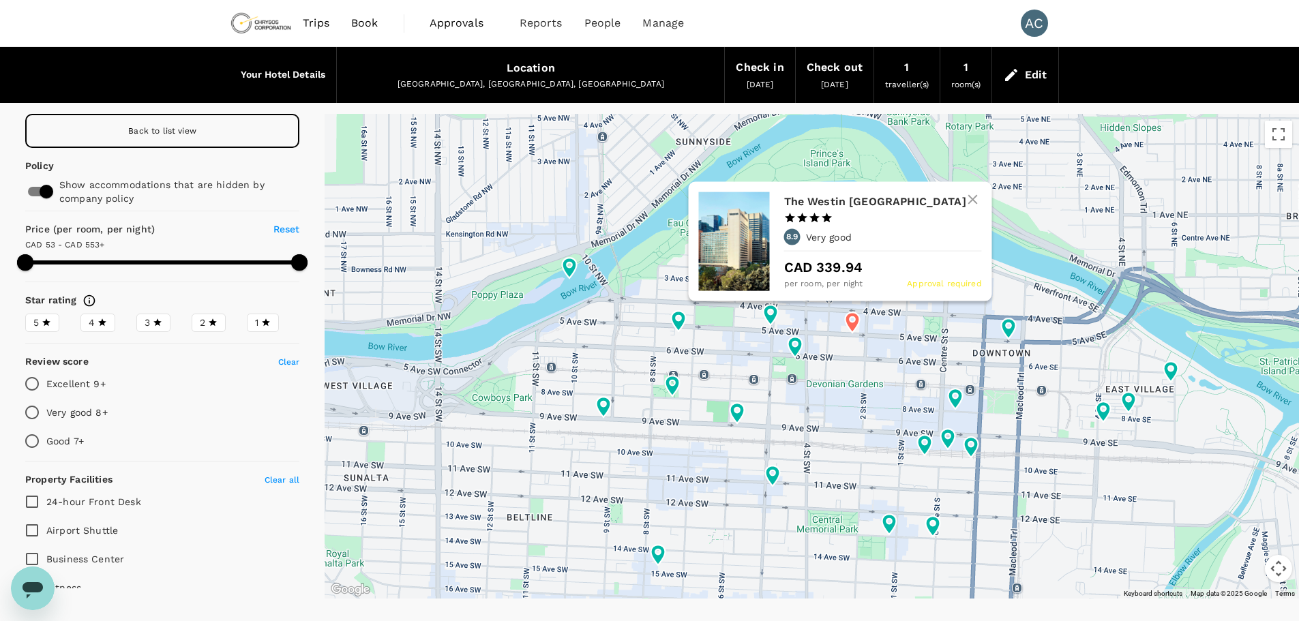
drag, startPoint x: 853, startPoint y: 324, endPoint x: 861, endPoint y: 327, distance: 8.0
click at [853, 323] on icon at bounding box center [852, 322] width 14 height 20
click at [851, 223] on div "The Westin Calgary 1 Star 2 Stars 3 Stars 4 Stars 5 Stars 8.9 Very good CAD 339…" at bounding box center [882, 241] width 198 height 99
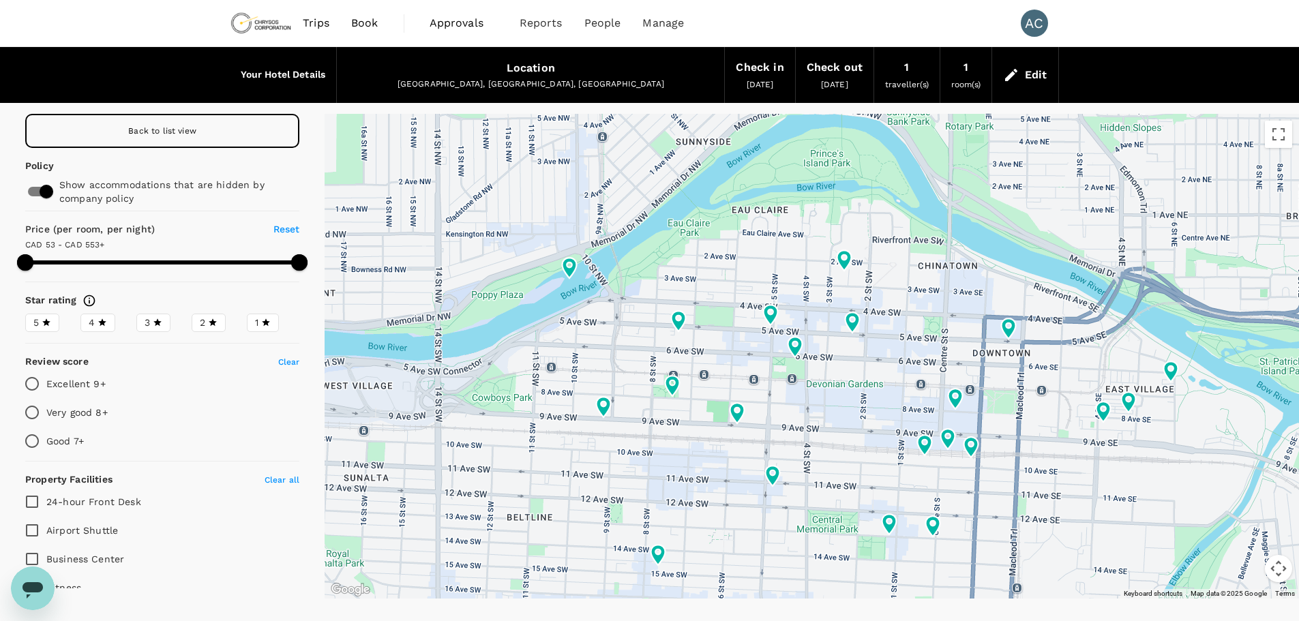
type input "599.19"
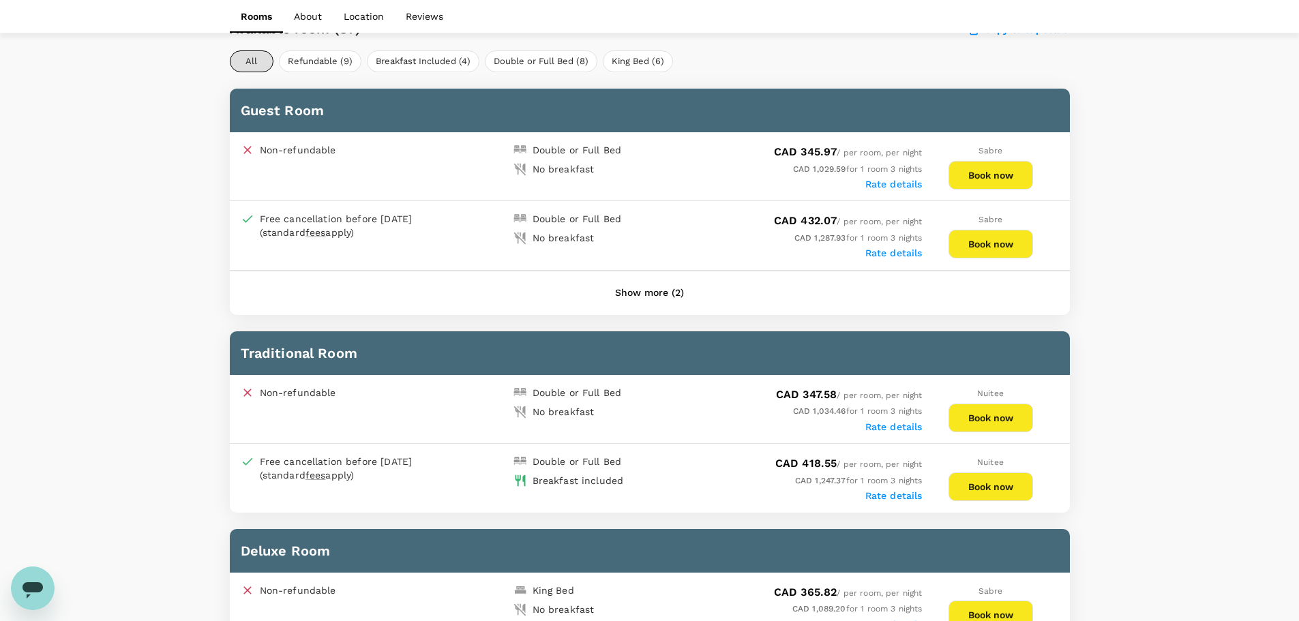
scroll to position [682, 0]
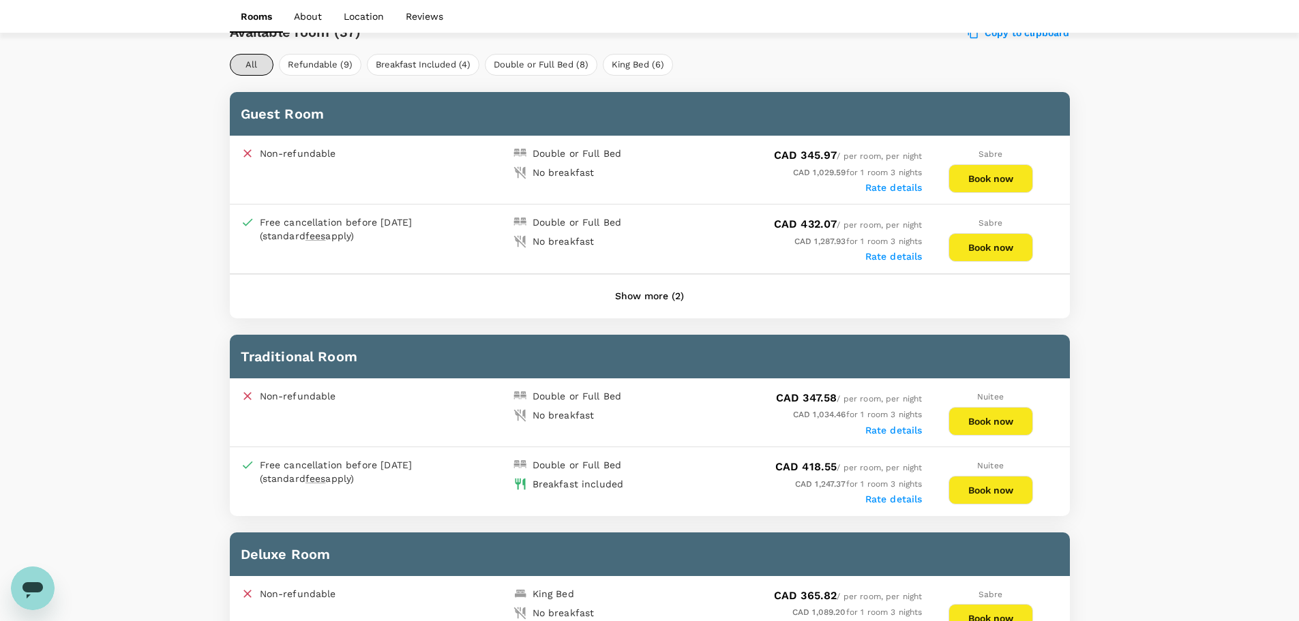
click at [650, 292] on button "Show more (2)" at bounding box center [649, 296] width 107 height 33
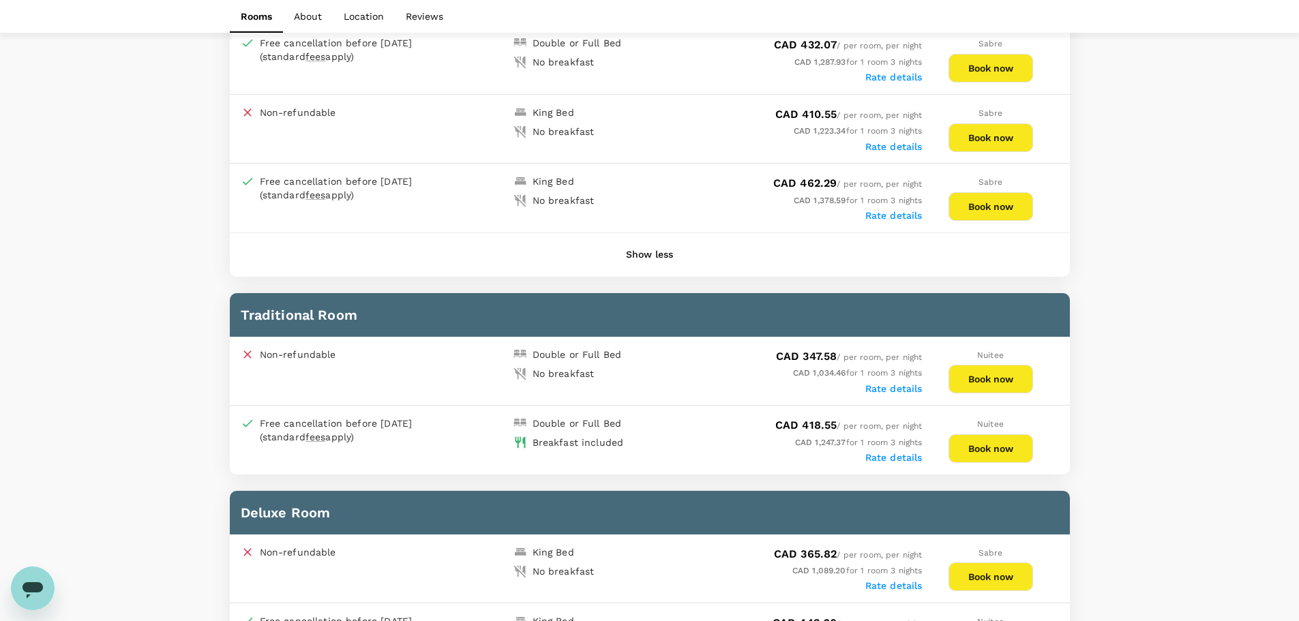
scroll to position [886, 0]
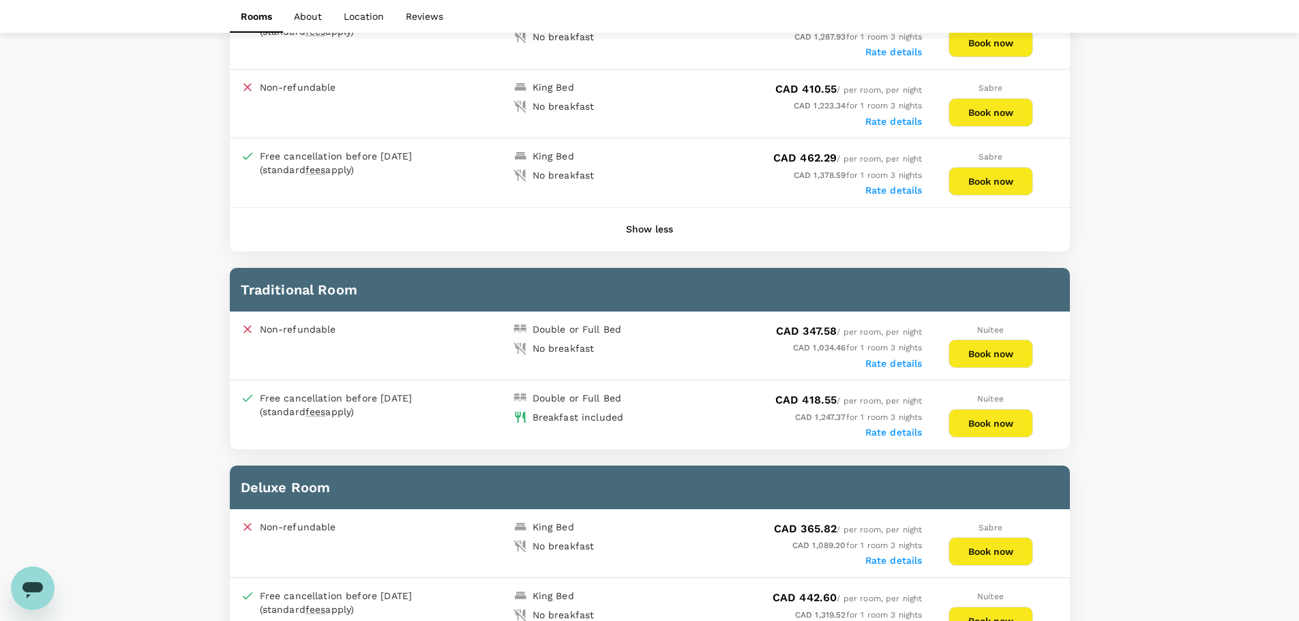
click at [976, 352] on button "Book now" at bounding box center [990, 353] width 85 height 29
